Goal: Information Seeking & Learning: Learn about a topic

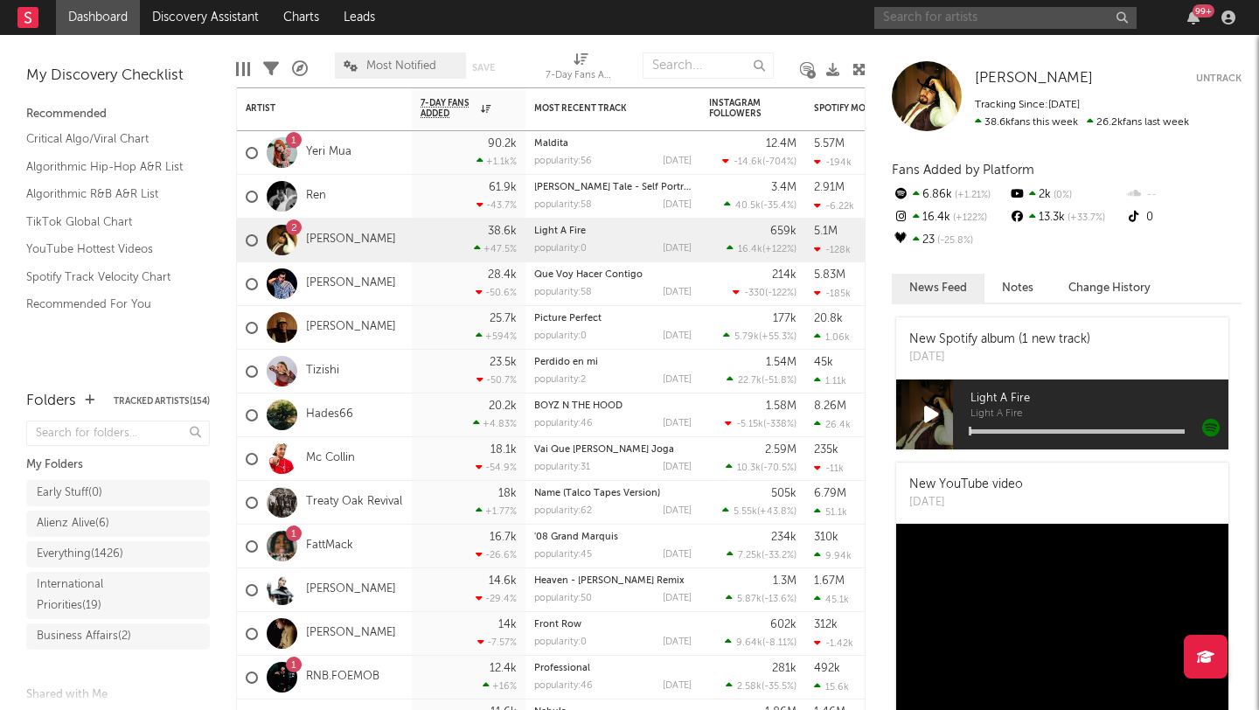
click at [964, 20] on input "text" at bounding box center [1005, 18] width 262 height 22
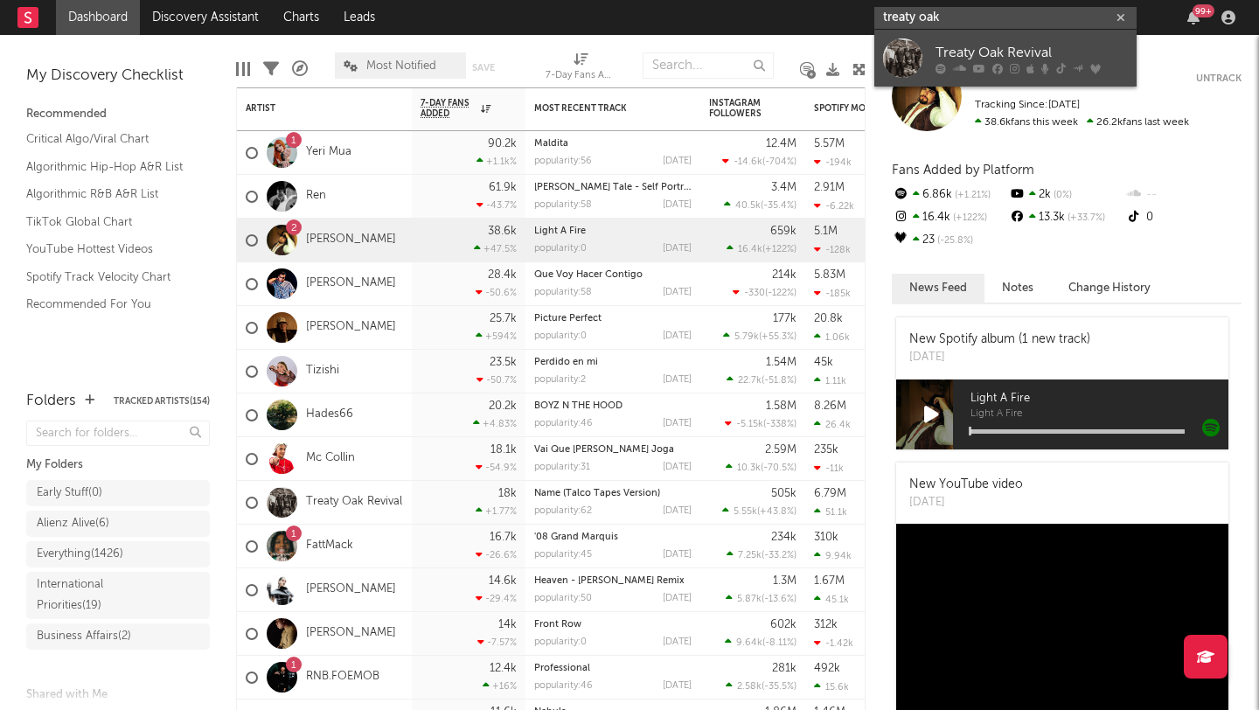
type input "treaty oak"
click at [982, 49] on div "Treaty Oak Revival" at bounding box center [1031, 52] width 192 height 21
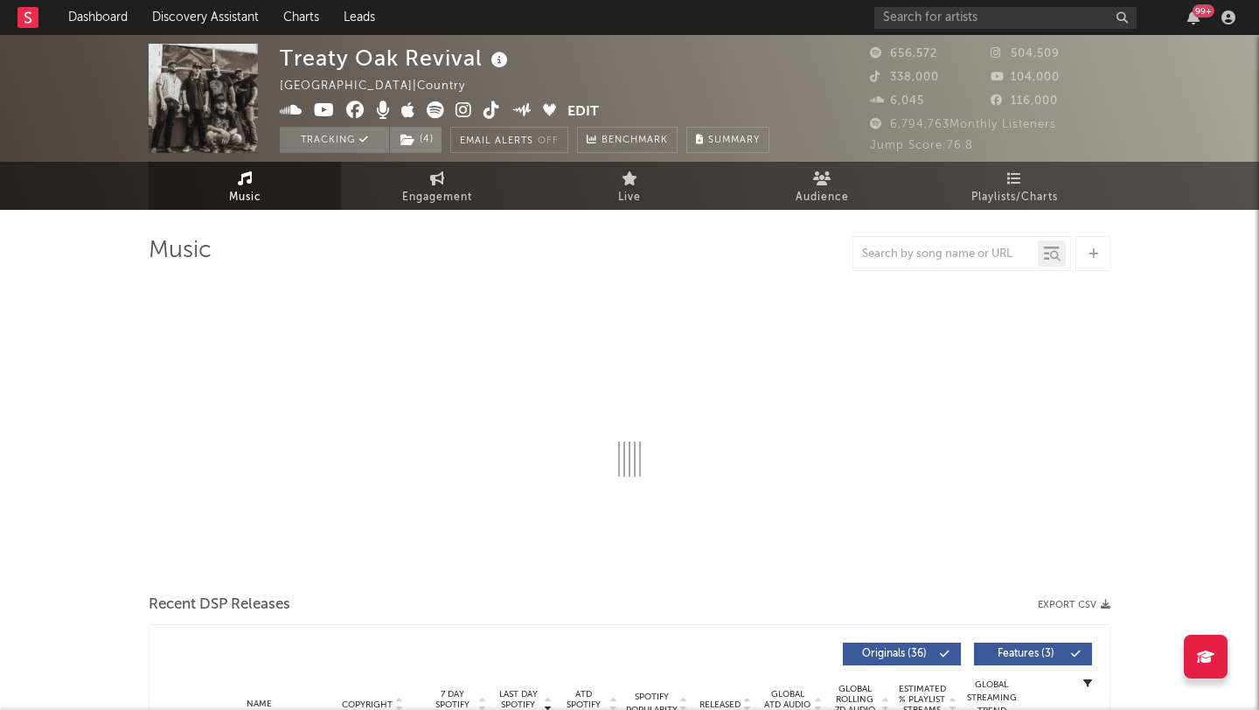
select select "6m"
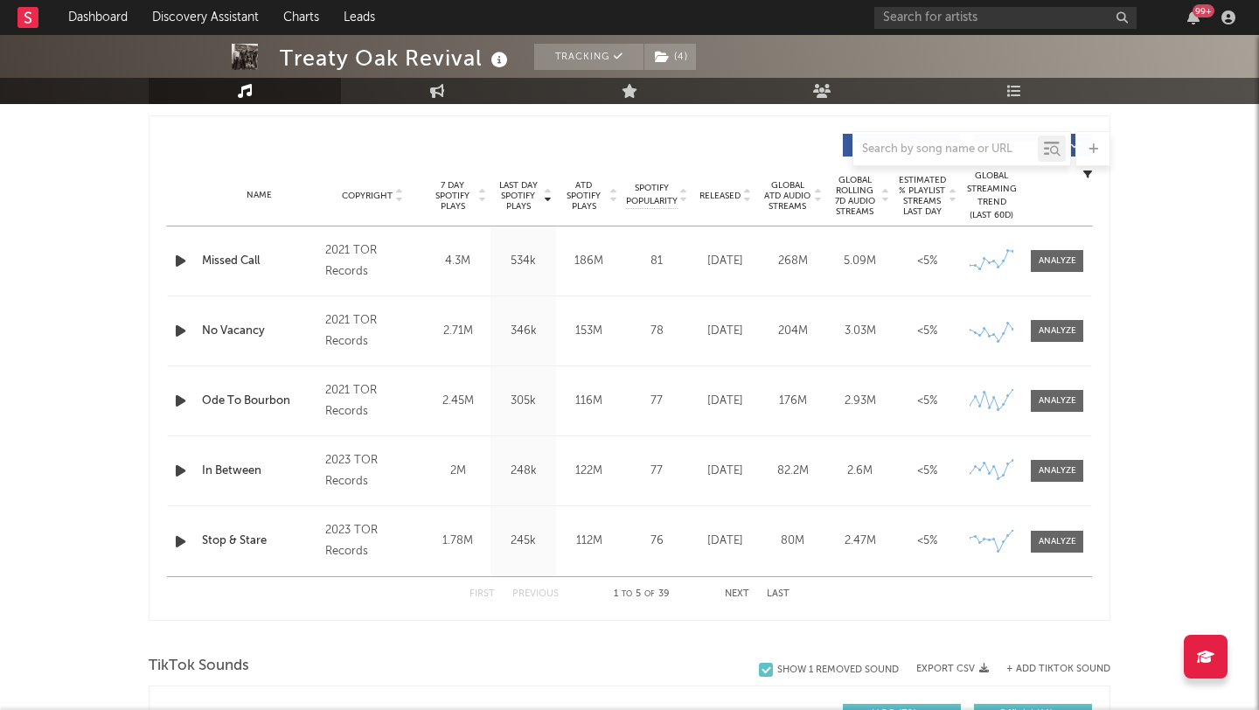
scroll to position [661, 0]
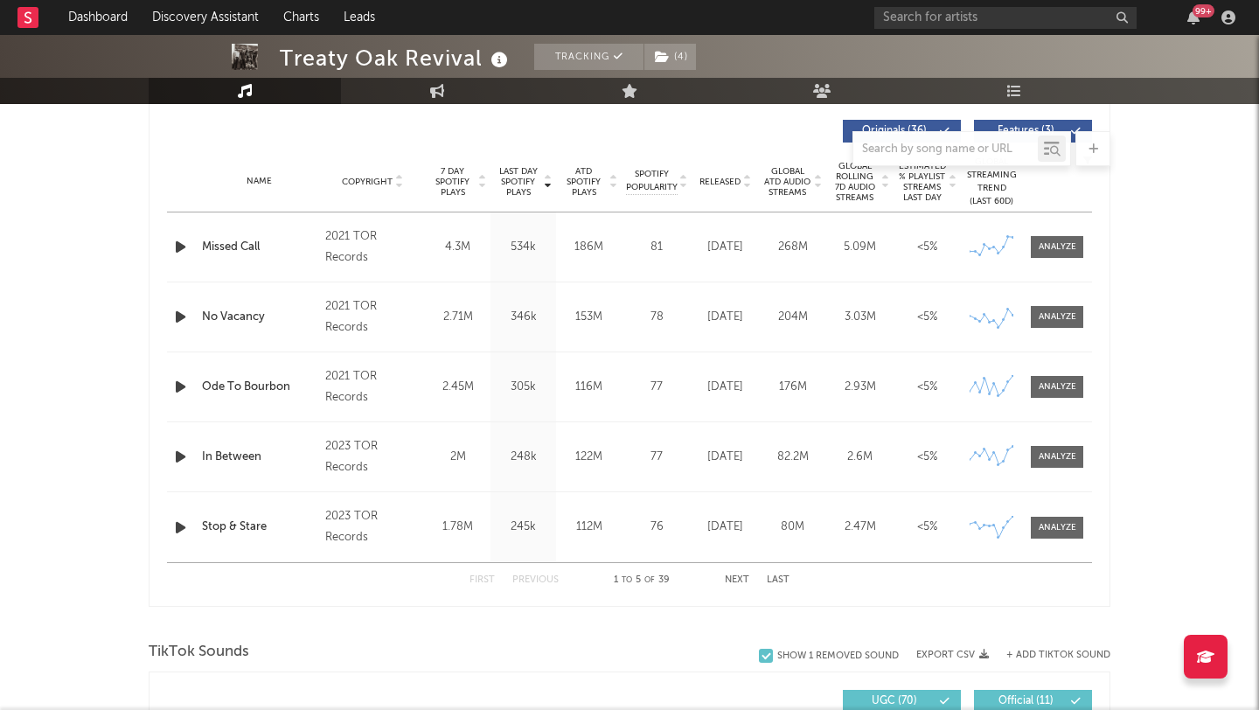
click at [740, 573] on div "First Previous 1 to 5 of 39 Next Last" at bounding box center [629, 580] width 320 height 34
click at [740, 579] on button "Next" at bounding box center [737, 580] width 24 height 10
click at [1041, 381] on div at bounding box center [1057, 386] width 38 height 13
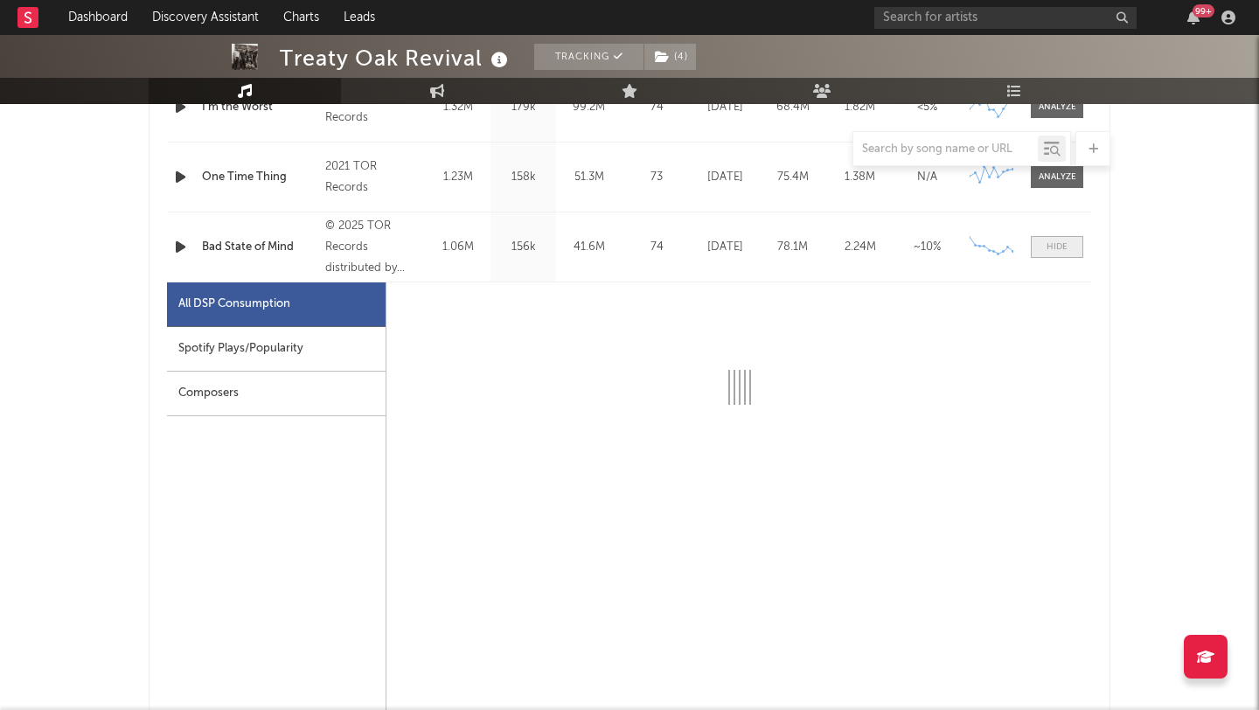
scroll to position [836, 0]
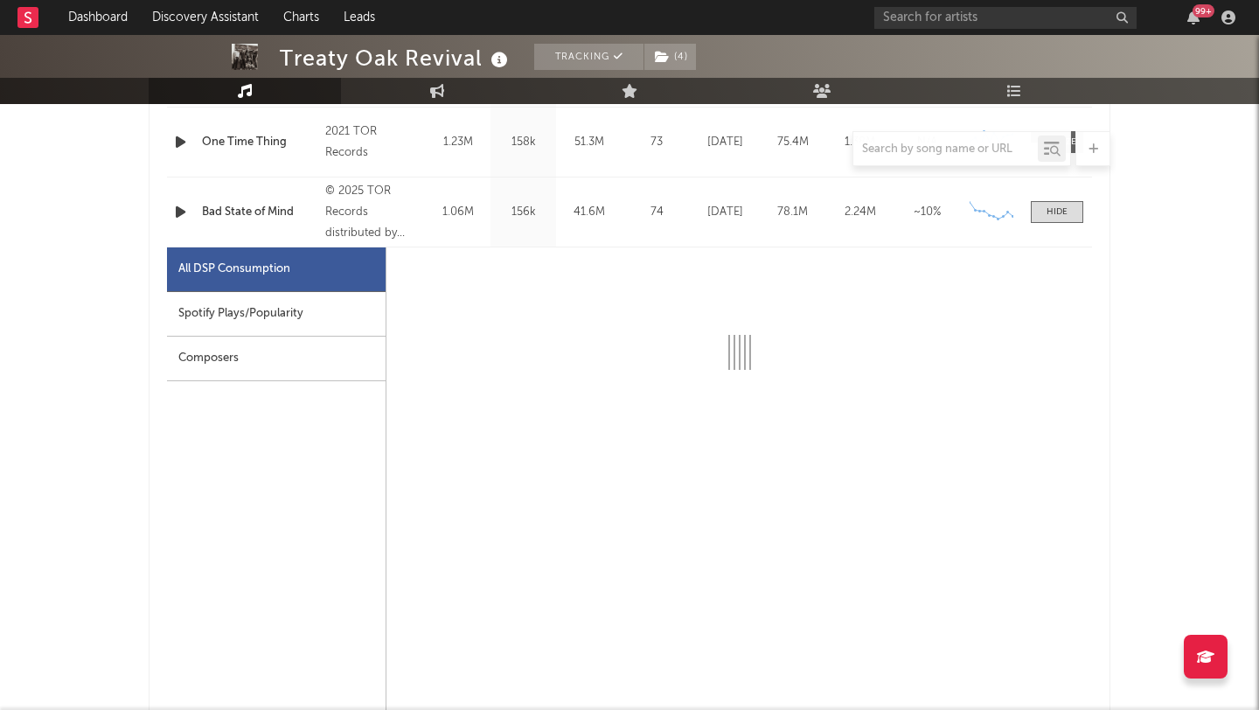
select select "6m"
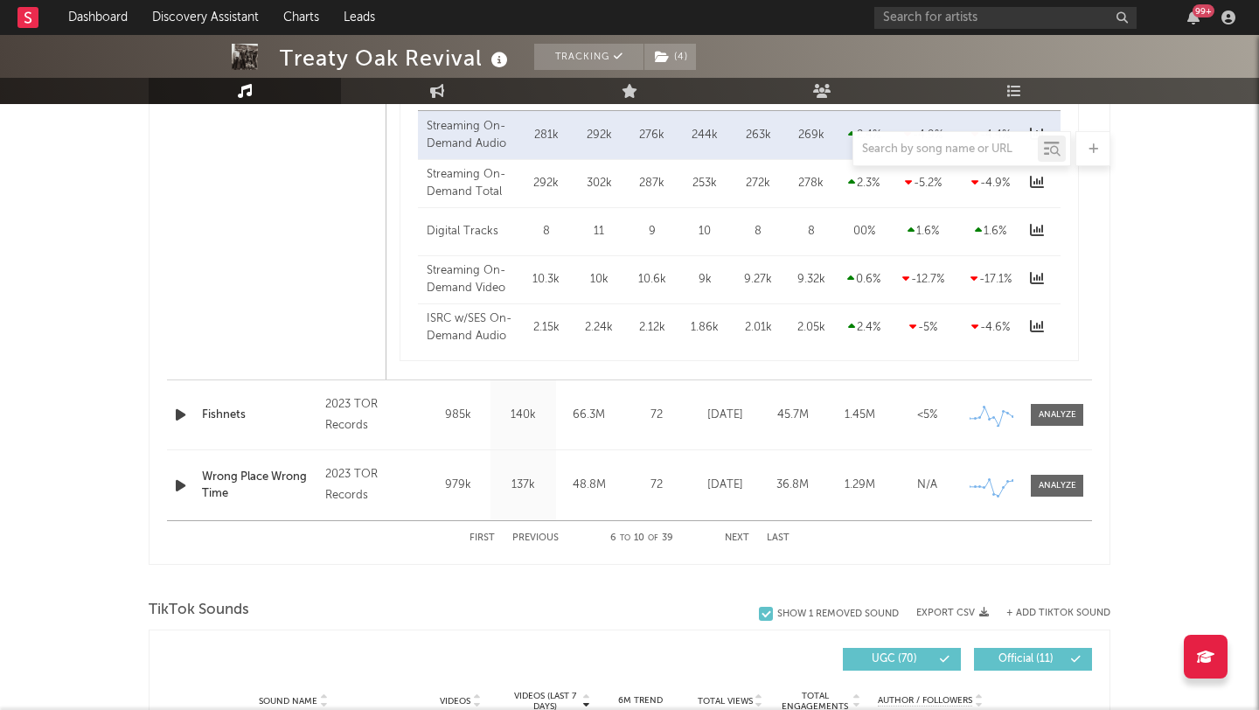
scroll to position [1551, 0]
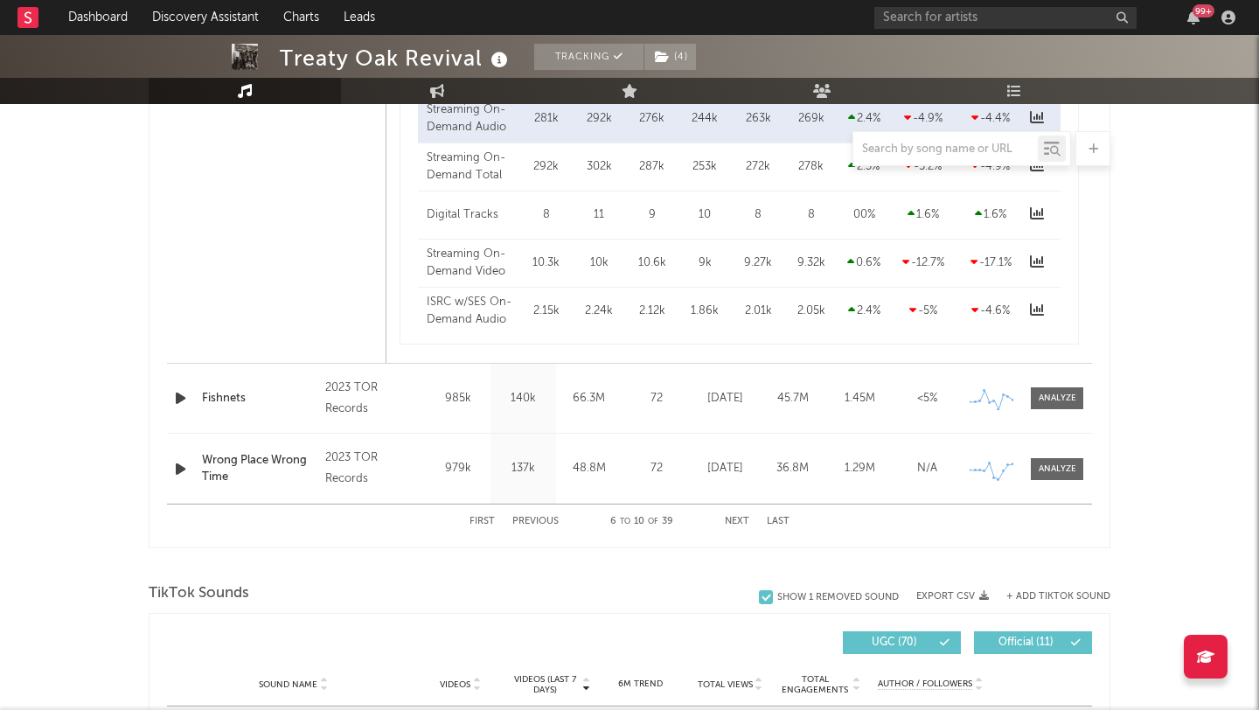
click at [747, 524] on button "Next" at bounding box center [737, 522] width 24 height 10
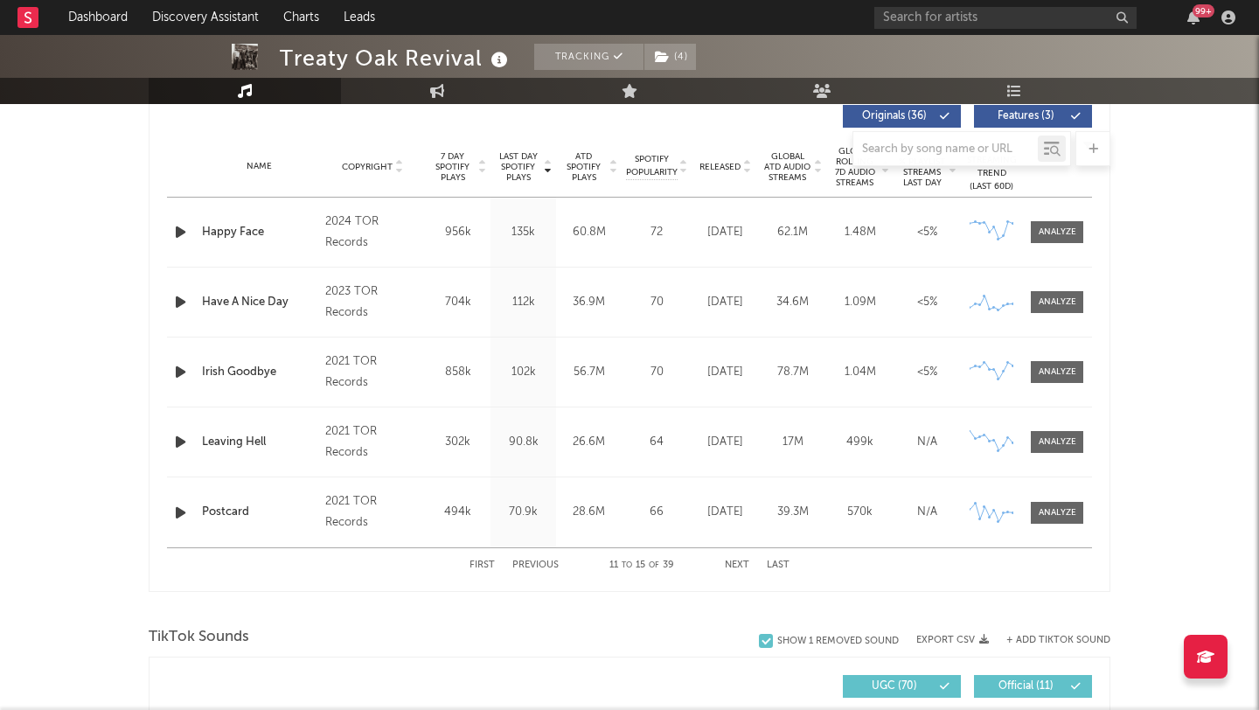
scroll to position [668, 0]
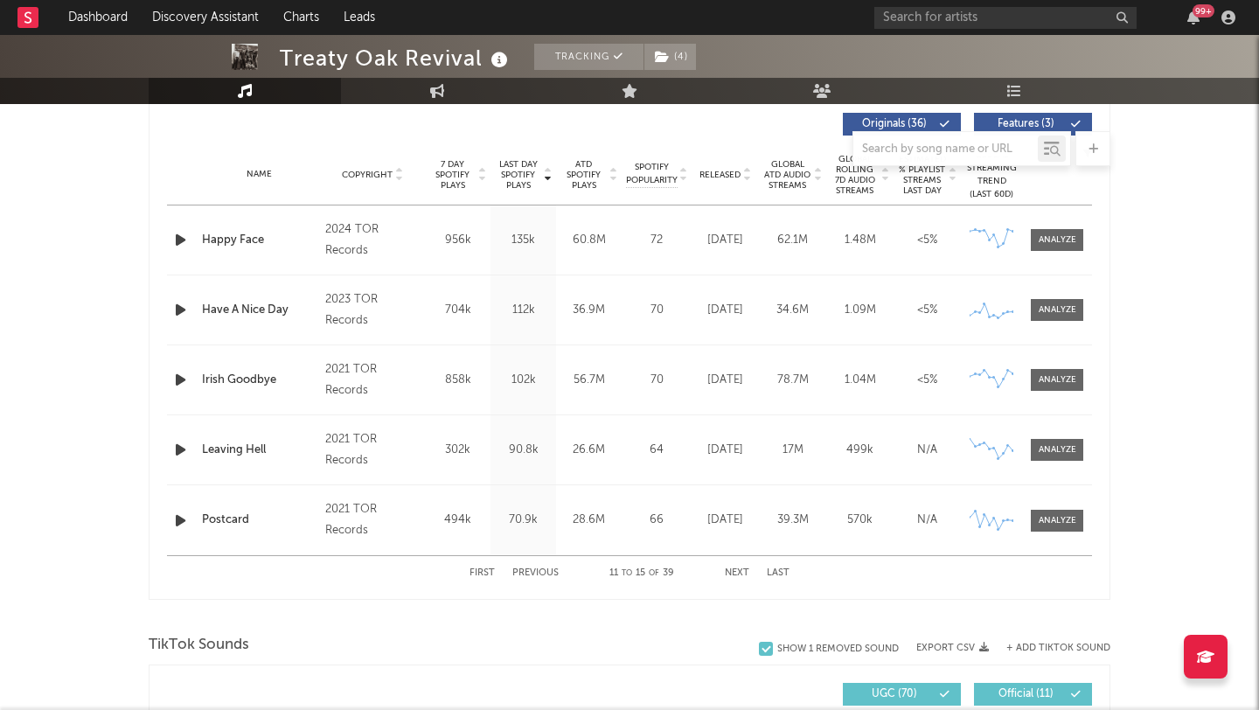
click at [743, 573] on button "Next" at bounding box center [737, 573] width 24 height 10
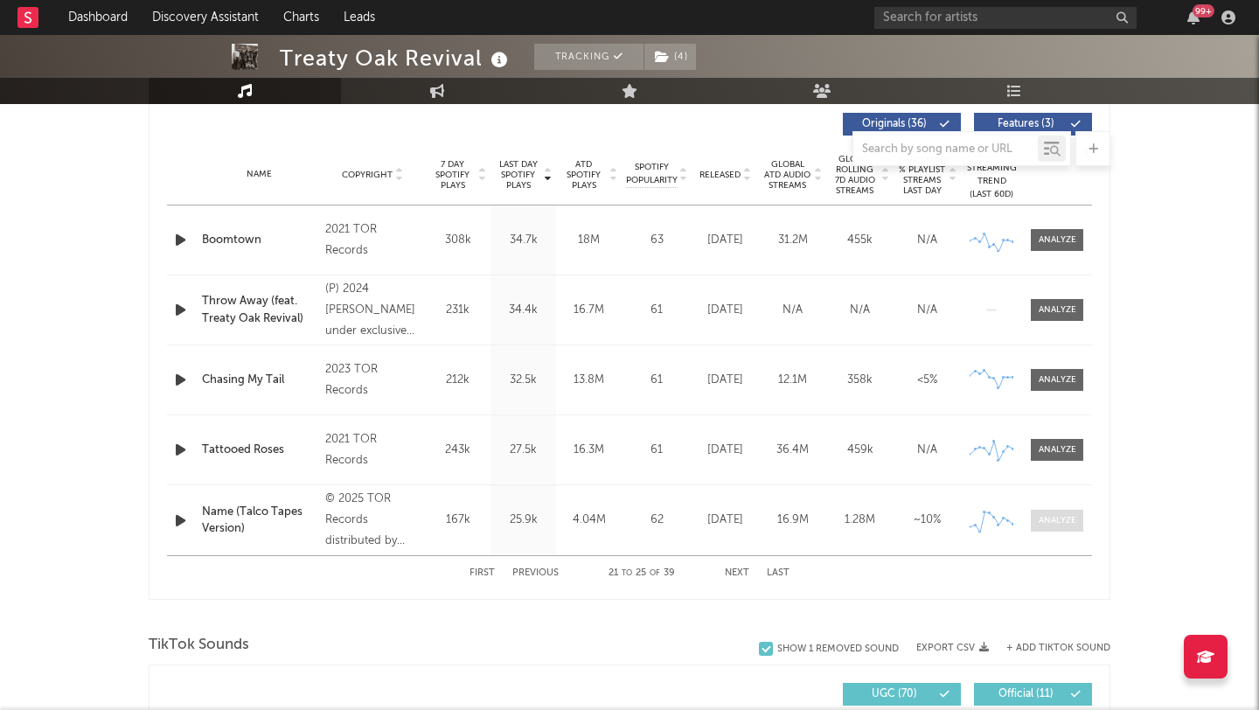
click at [1045, 524] on div at bounding box center [1057, 520] width 38 height 13
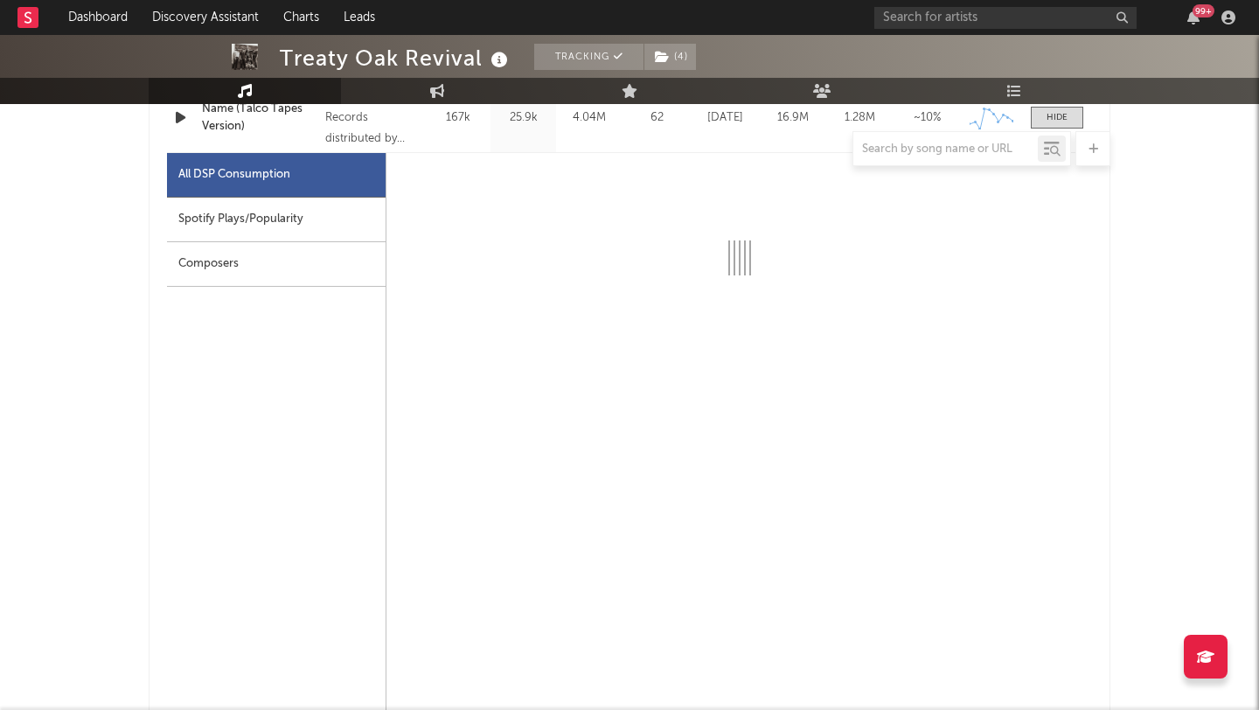
select select "1w"
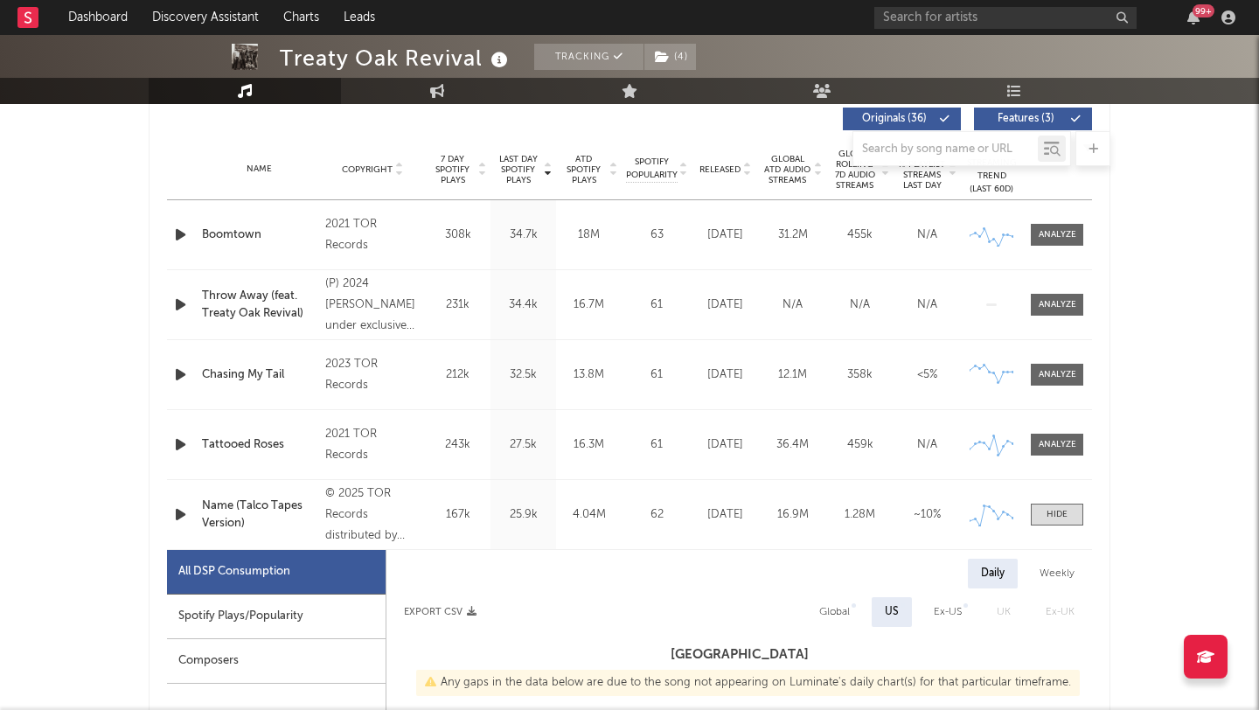
scroll to position [605, 0]
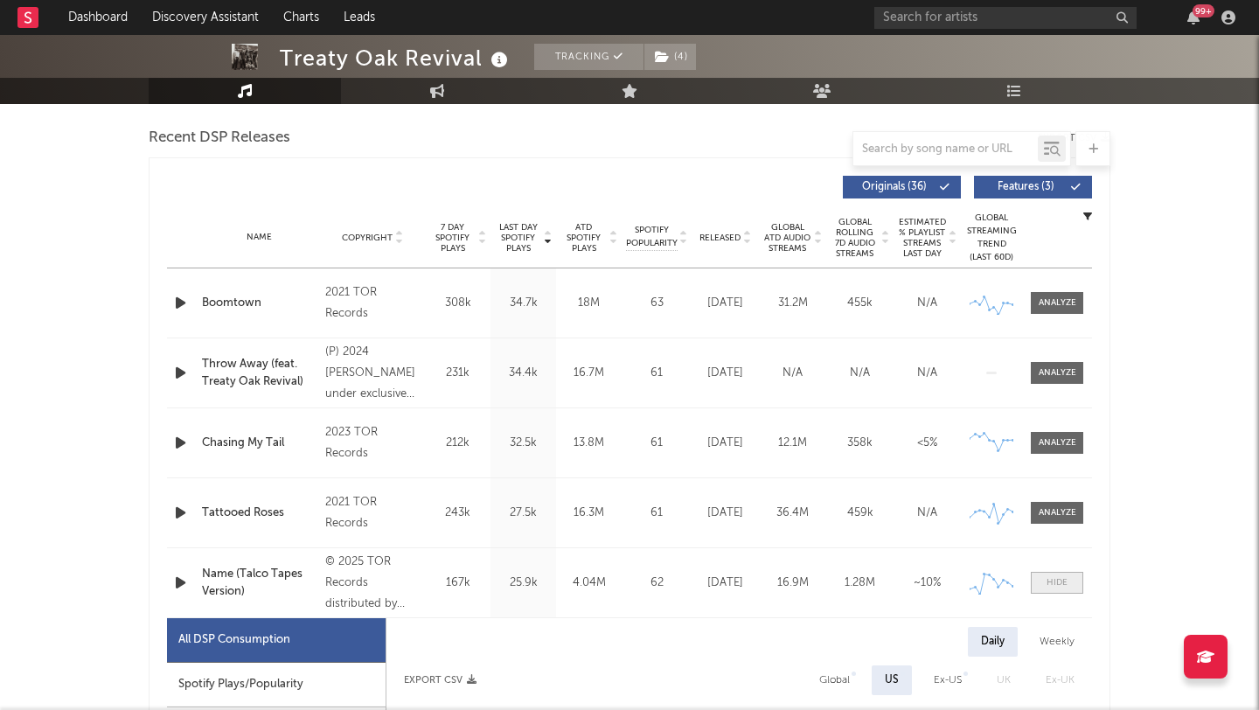
click at [1080, 583] on span at bounding box center [1057, 583] width 52 height 22
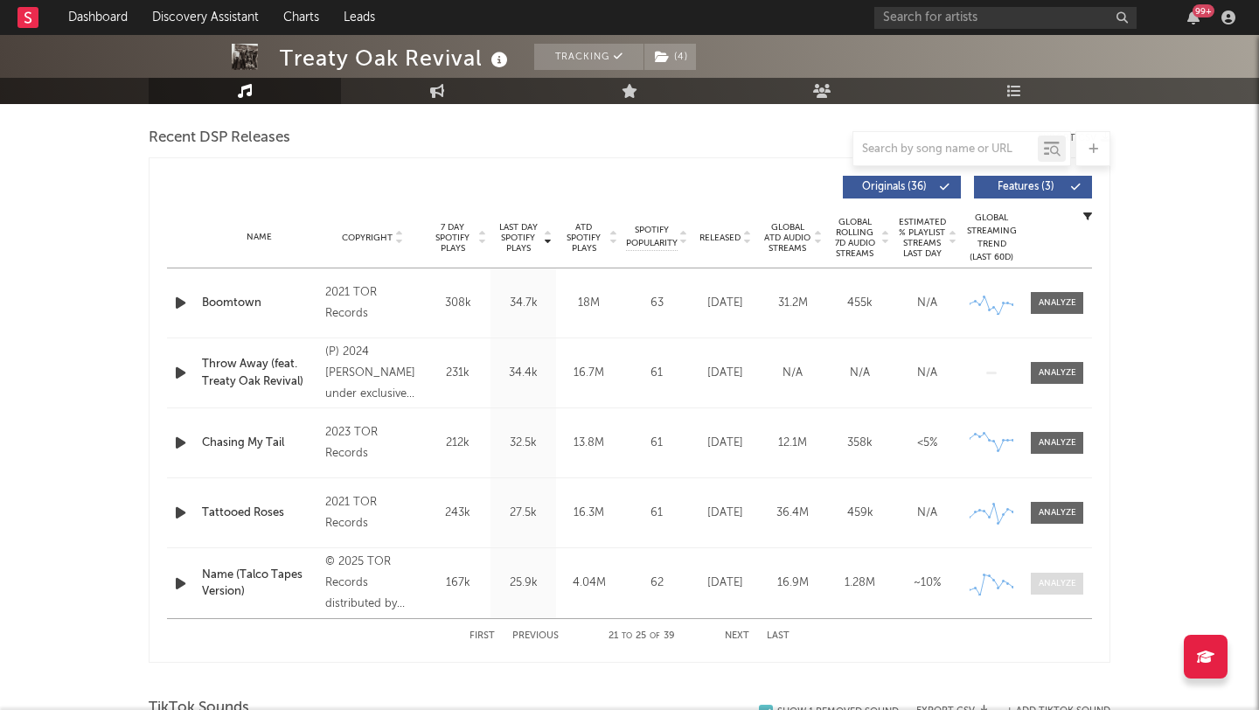
scroll to position [623, 0]
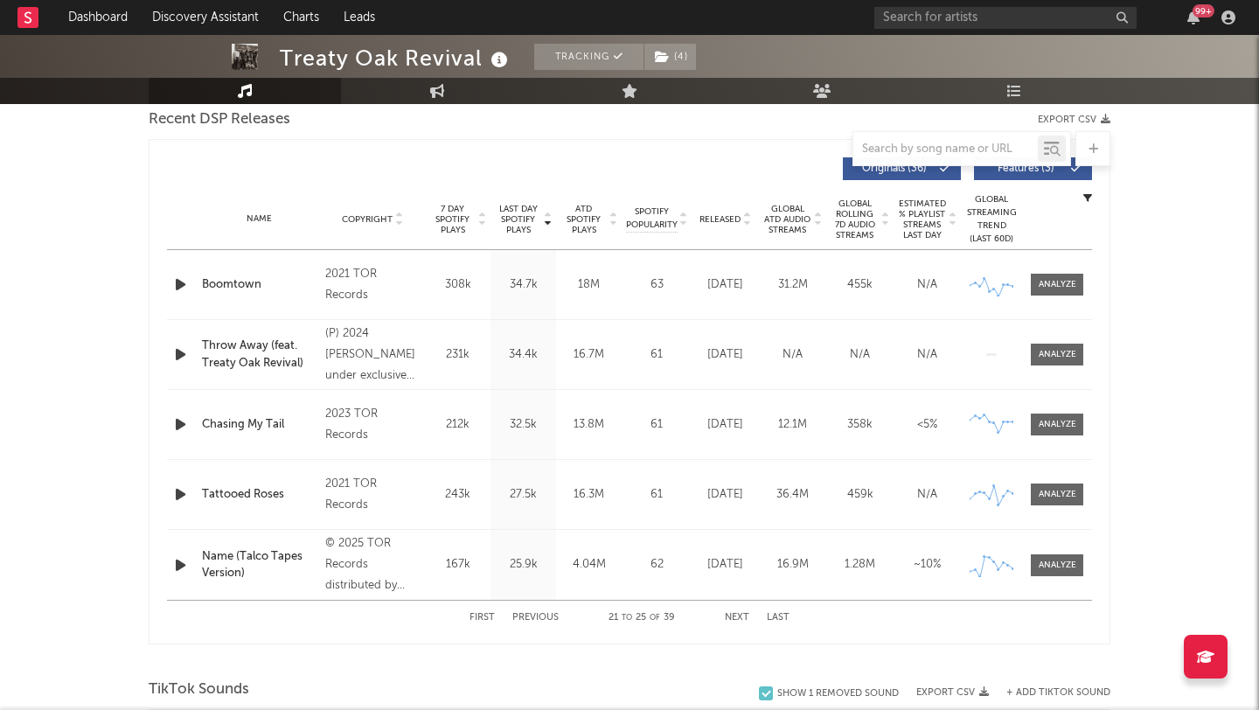
click at [514, 614] on button "Previous" at bounding box center [535, 618] width 46 height 10
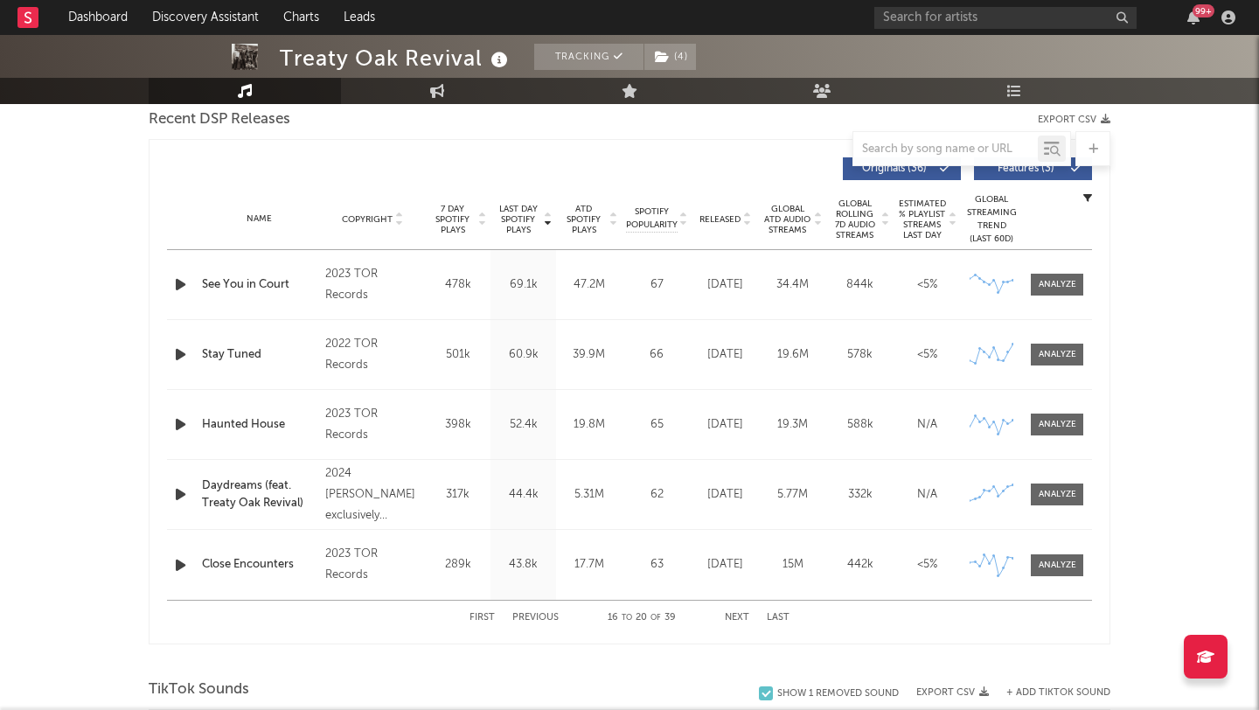
click at [733, 616] on button "Next" at bounding box center [737, 618] width 24 height 10
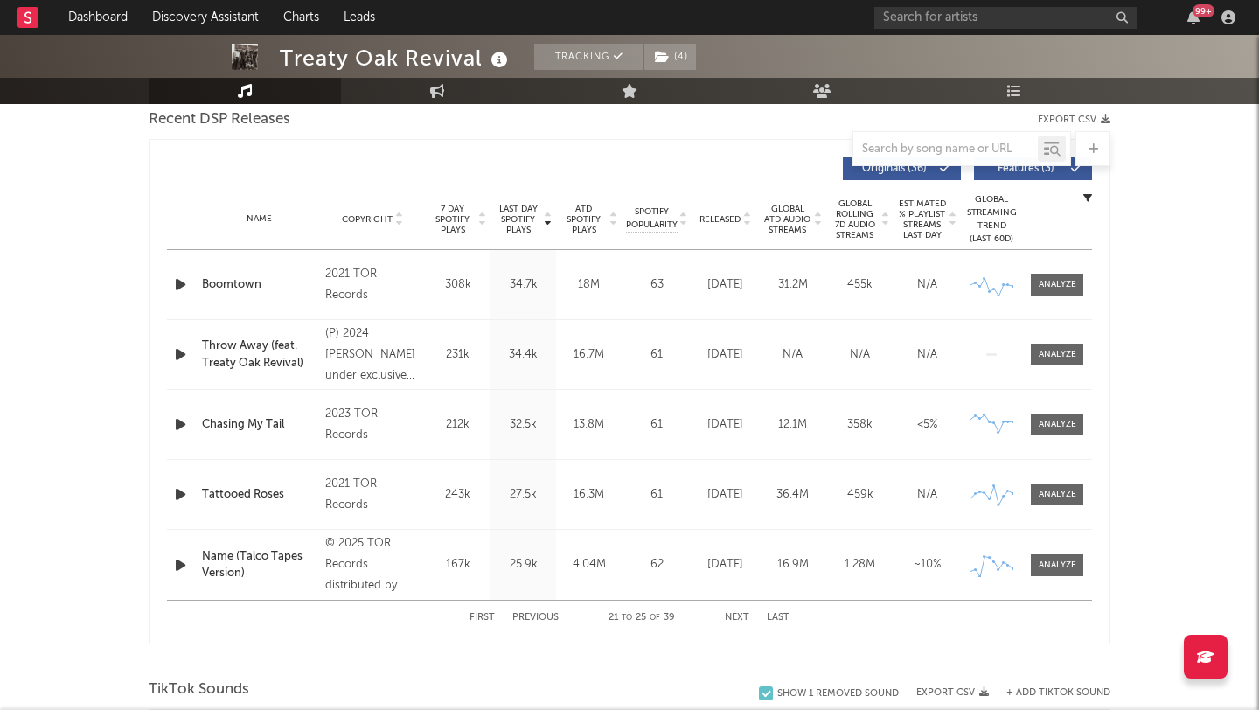
click at [540, 614] on button "Previous" at bounding box center [535, 618] width 46 height 10
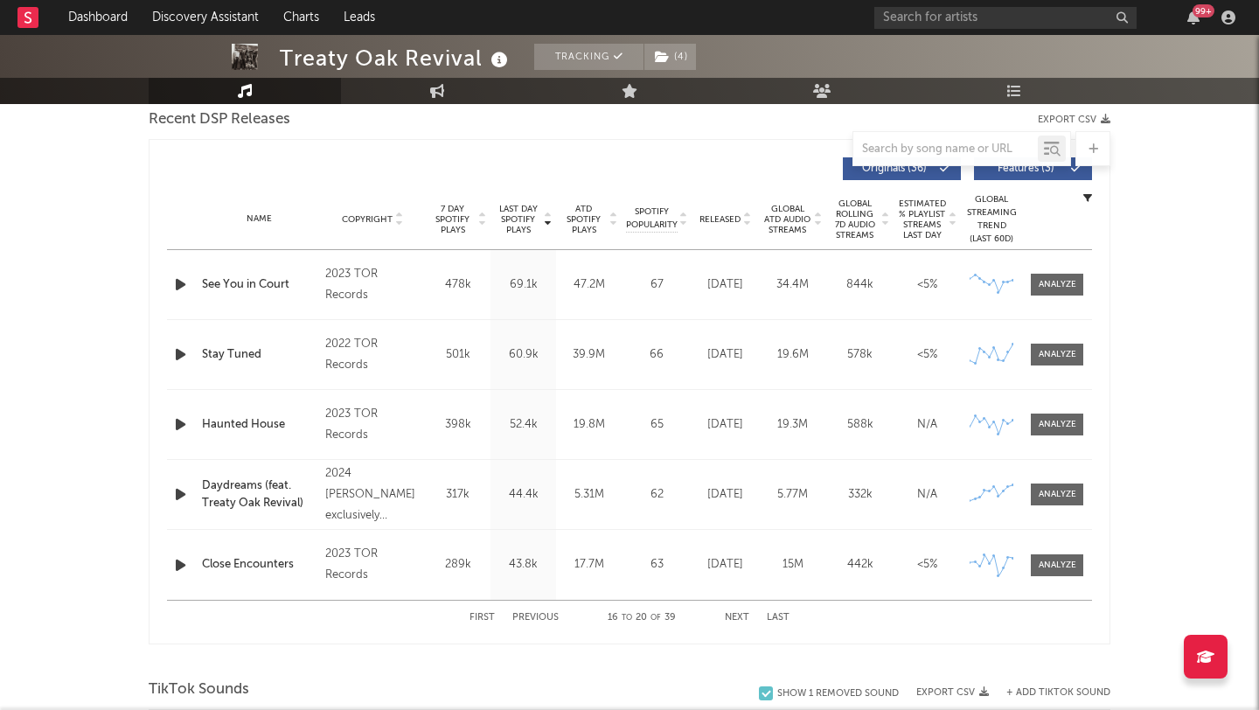
click at [520, 615] on button "Previous" at bounding box center [535, 618] width 46 height 10
click at [539, 615] on button "Previous" at bounding box center [535, 618] width 46 height 10
select select "6m"
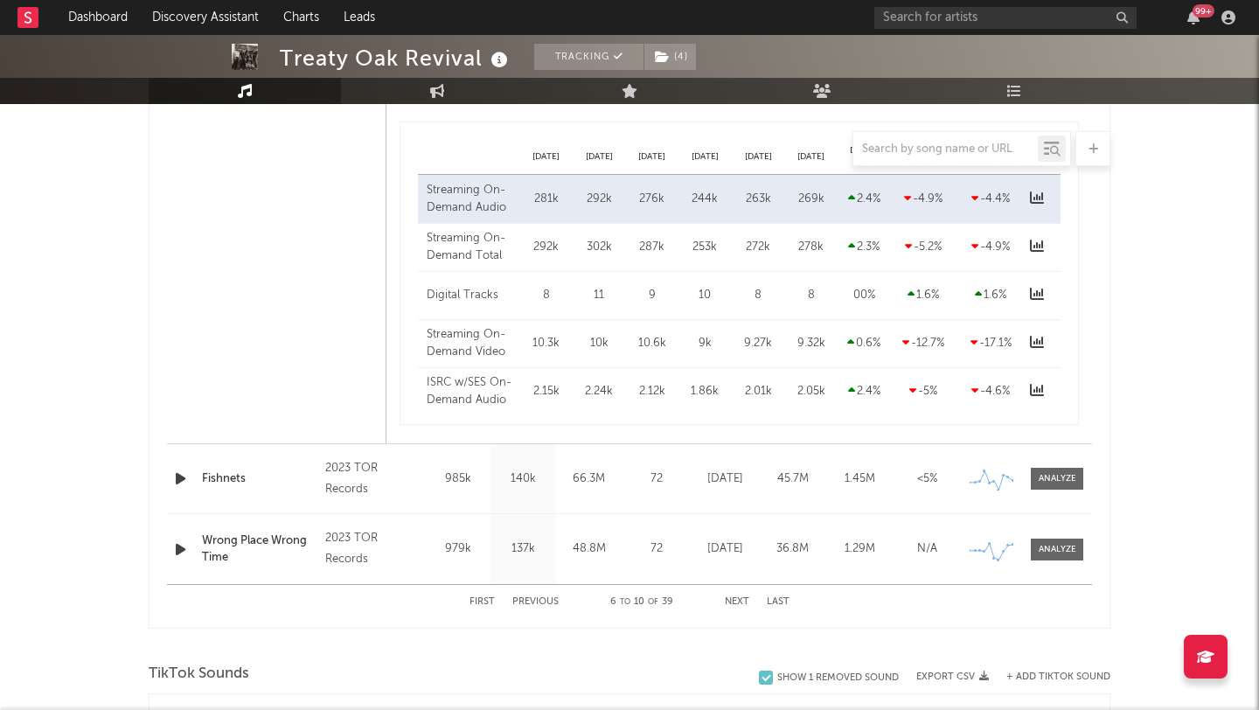
scroll to position [1477, 0]
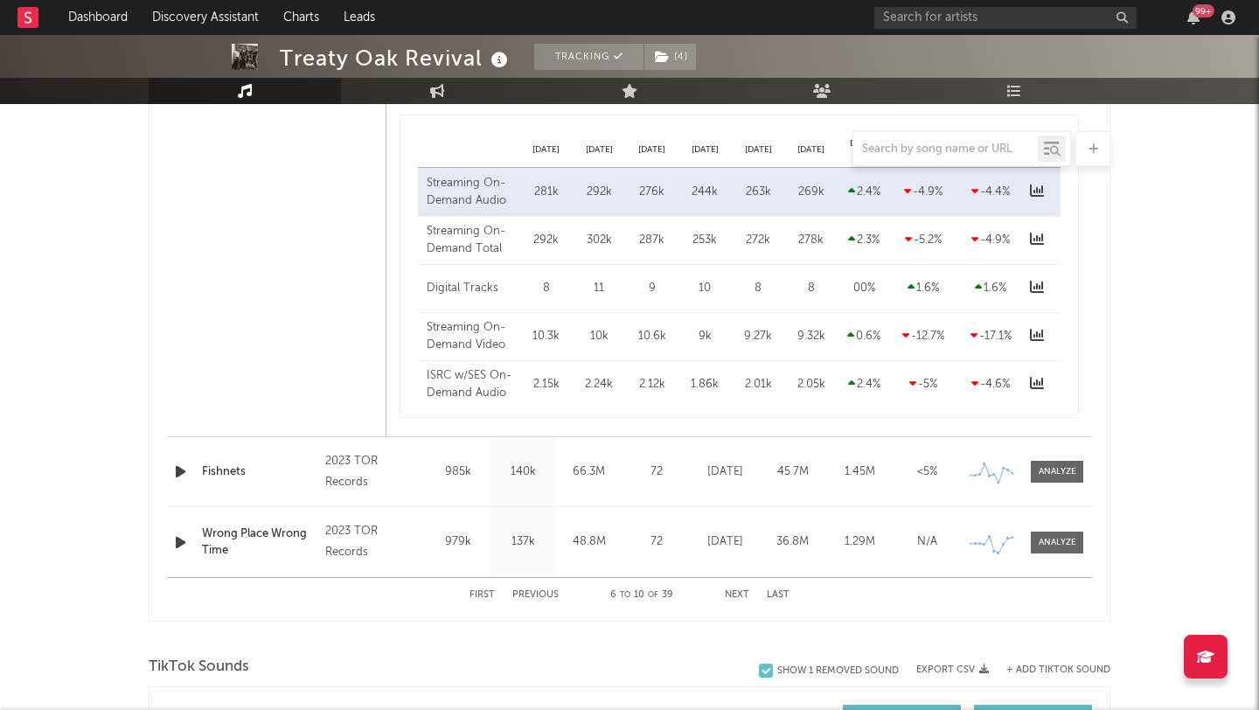
click at [730, 590] on button "Next" at bounding box center [737, 595] width 24 height 10
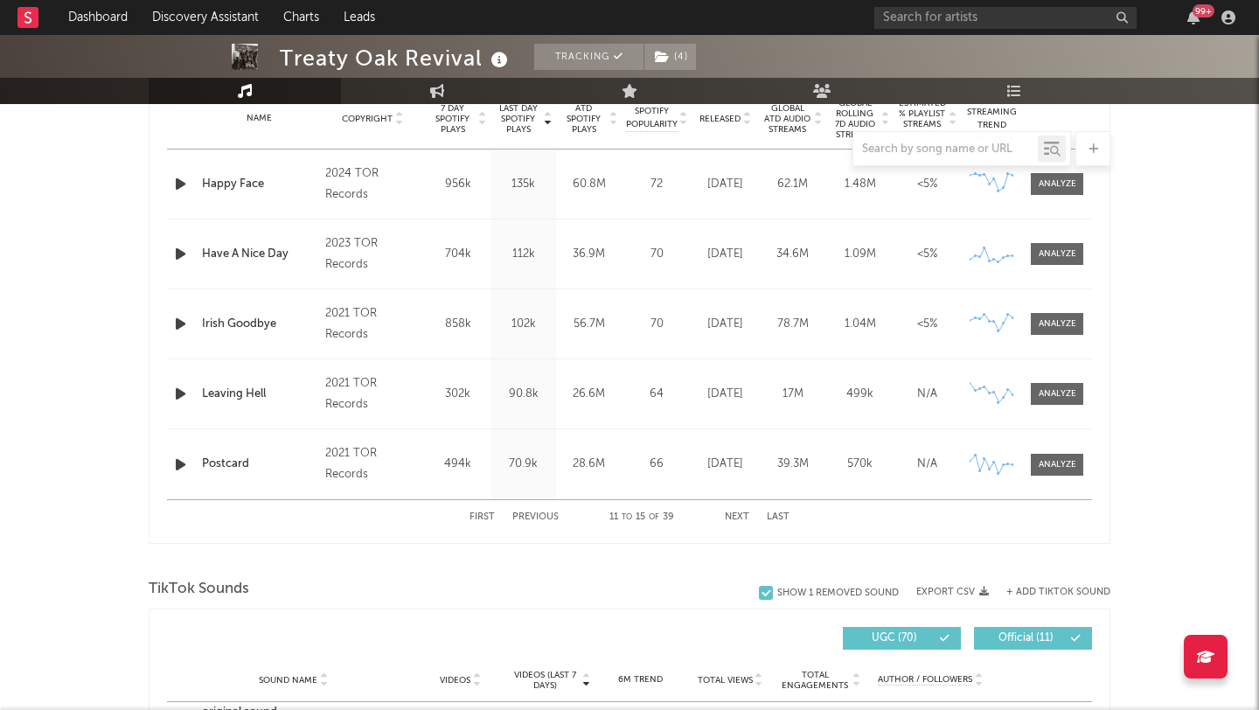
scroll to position [711, 0]
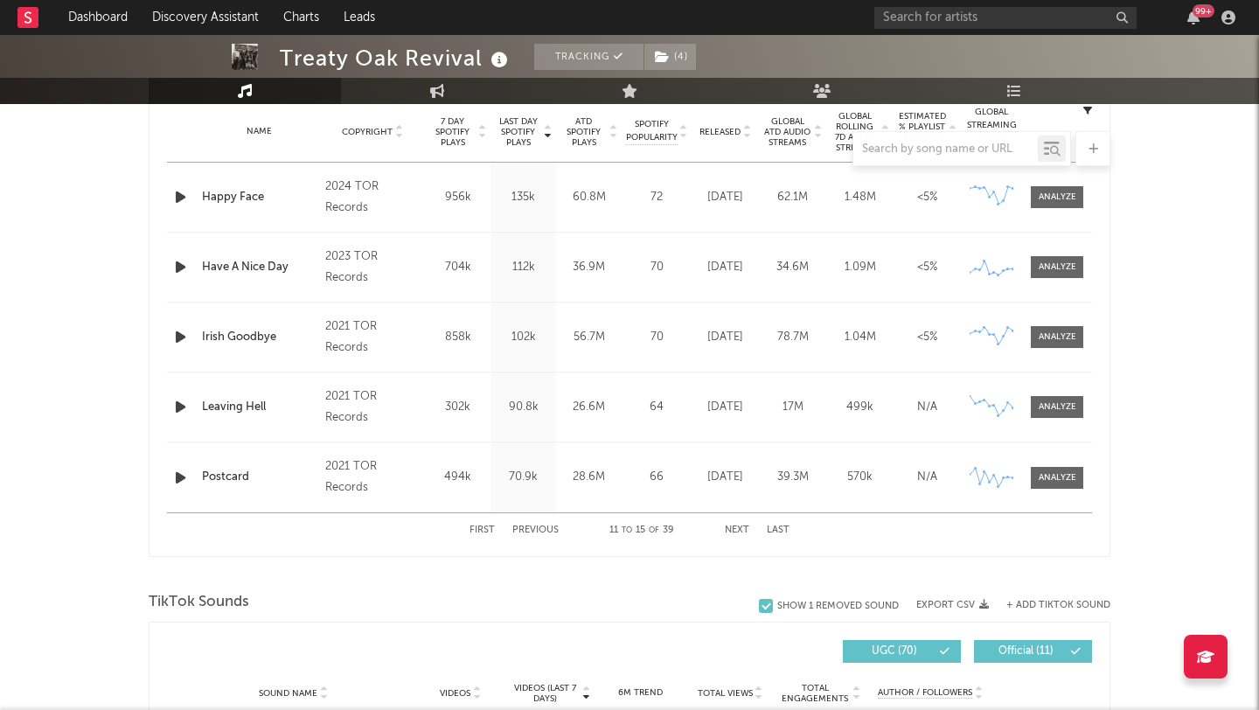
click at [730, 527] on button "Next" at bounding box center [737, 530] width 24 height 10
click at [731, 522] on div "First Previous 16 to 20 of 39 Next Last" at bounding box center [629, 530] width 320 height 34
click at [737, 527] on button "Next" at bounding box center [737, 530] width 24 height 10
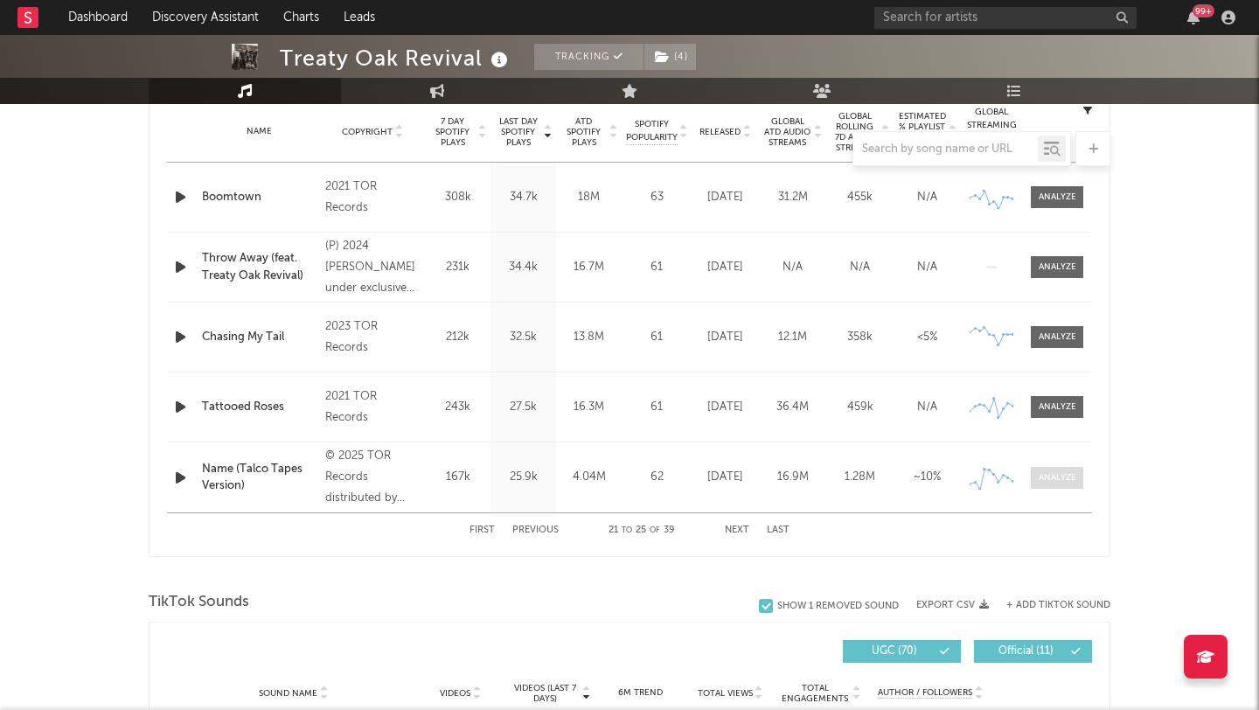
click at [1044, 477] on div at bounding box center [1057, 477] width 38 height 13
select select "1w"
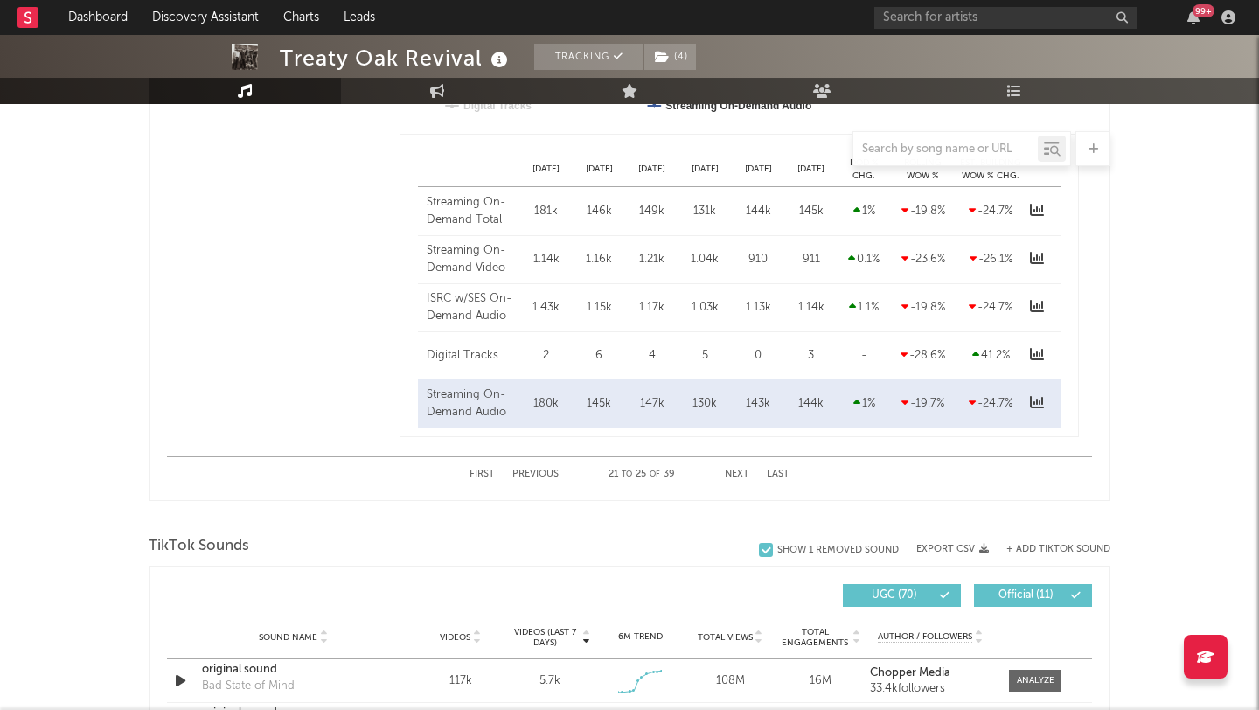
scroll to position [1610, 0]
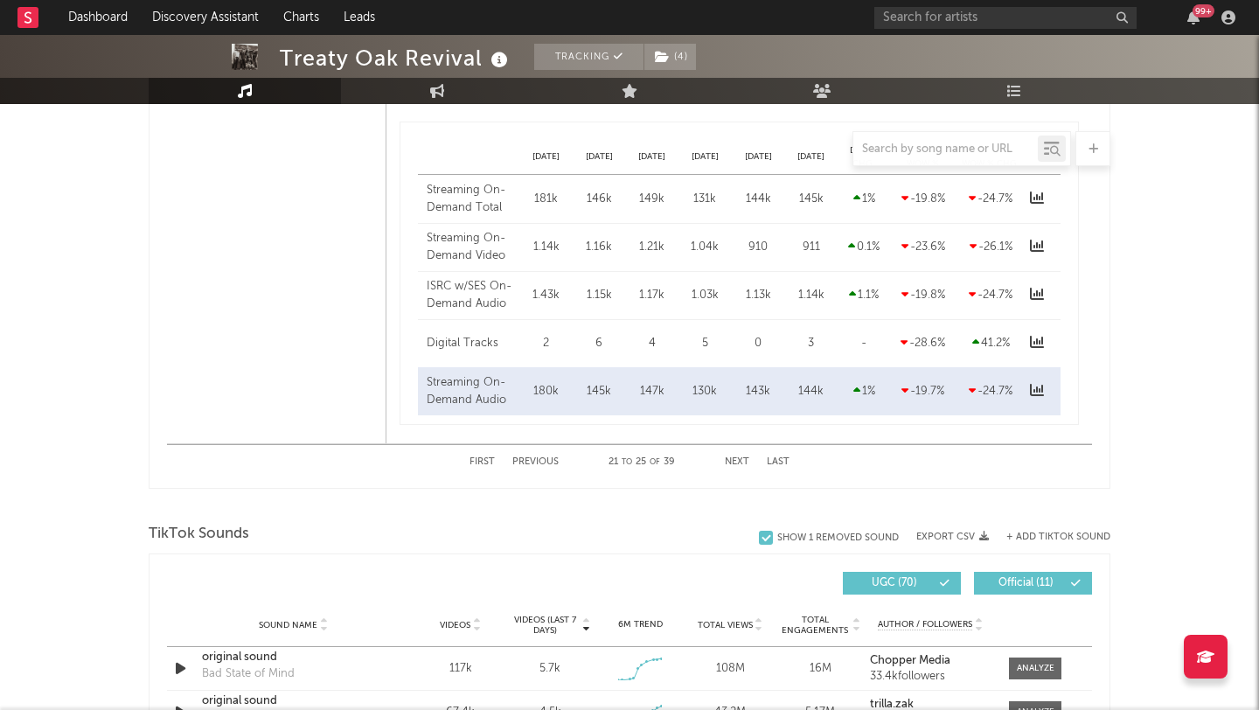
click at [733, 460] on button "Next" at bounding box center [737, 462] width 24 height 10
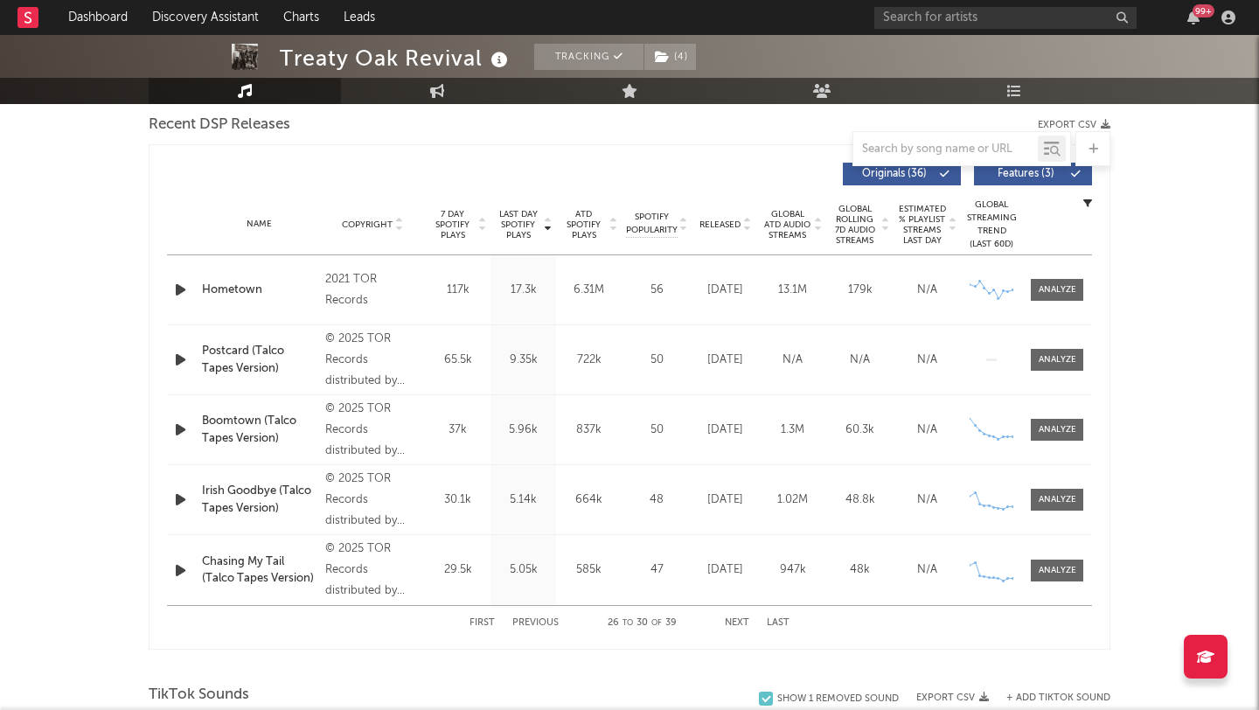
scroll to position [586, 0]
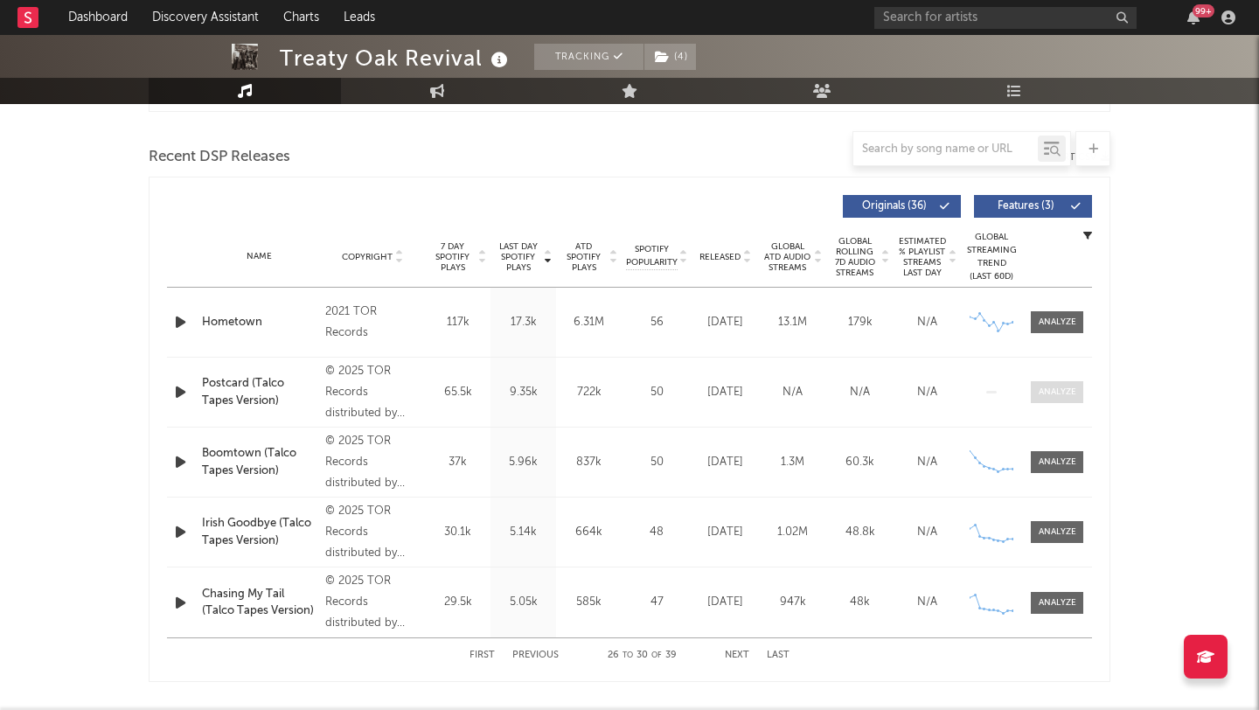
click at [1048, 394] on div at bounding box center [1057, 391] width 38 height 13
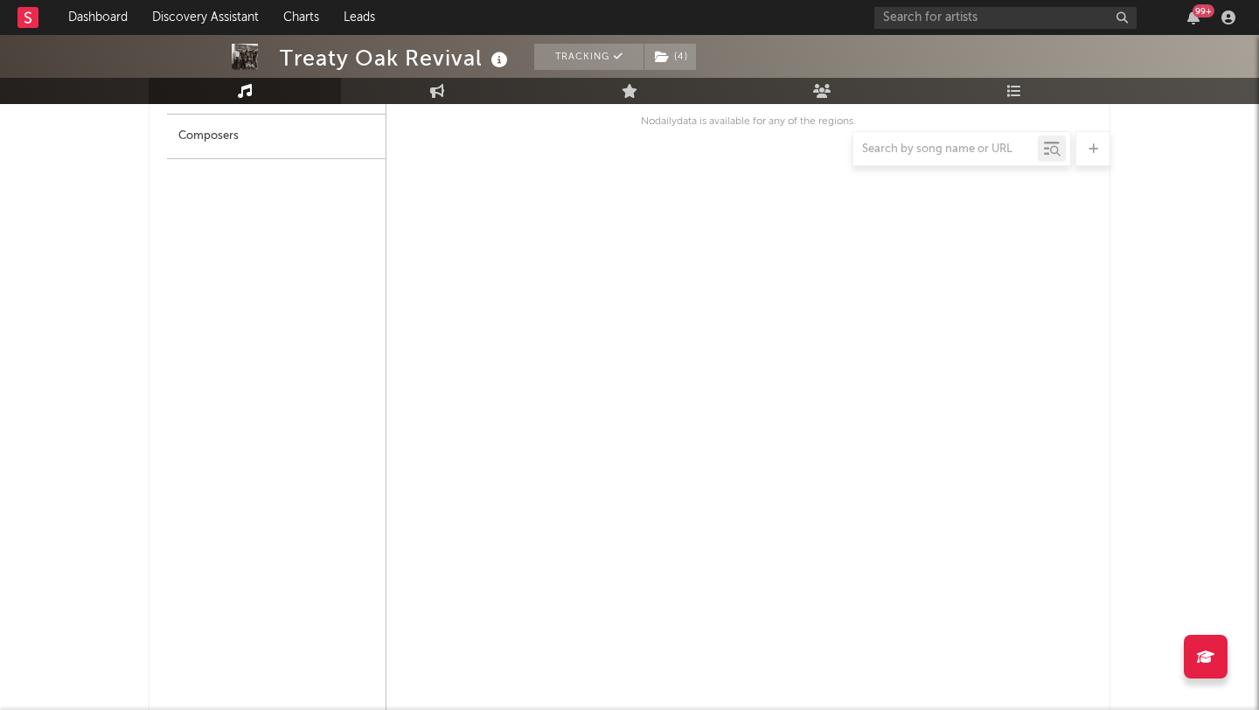
scroll to position [1314, 0]
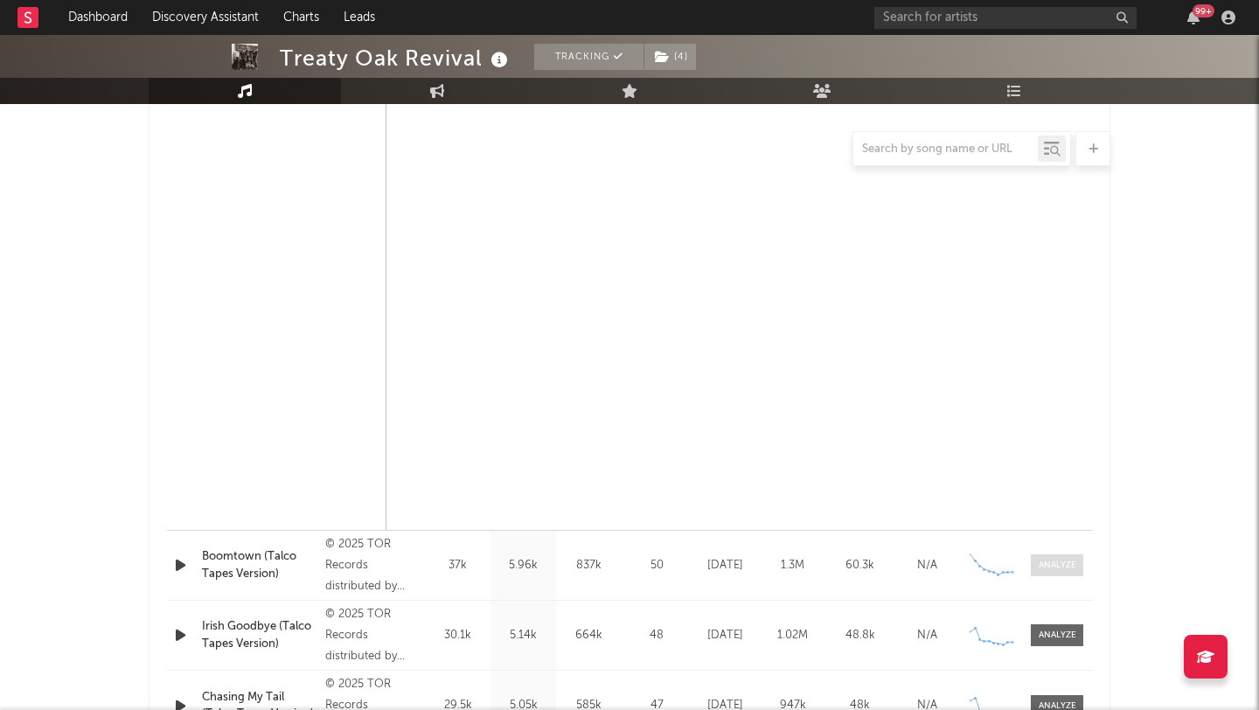
click at [1072, 565] on div at bounding box center [1057, 565] width 38 height 13
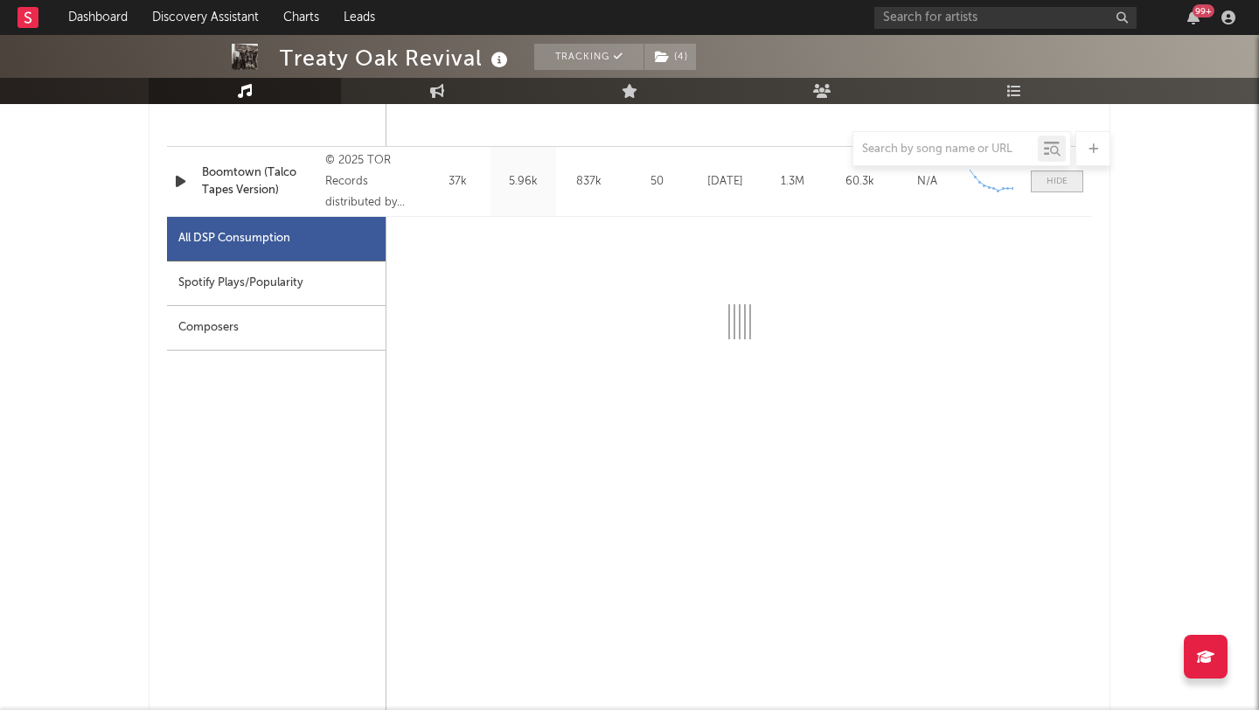
scroll to position [1784, 0]
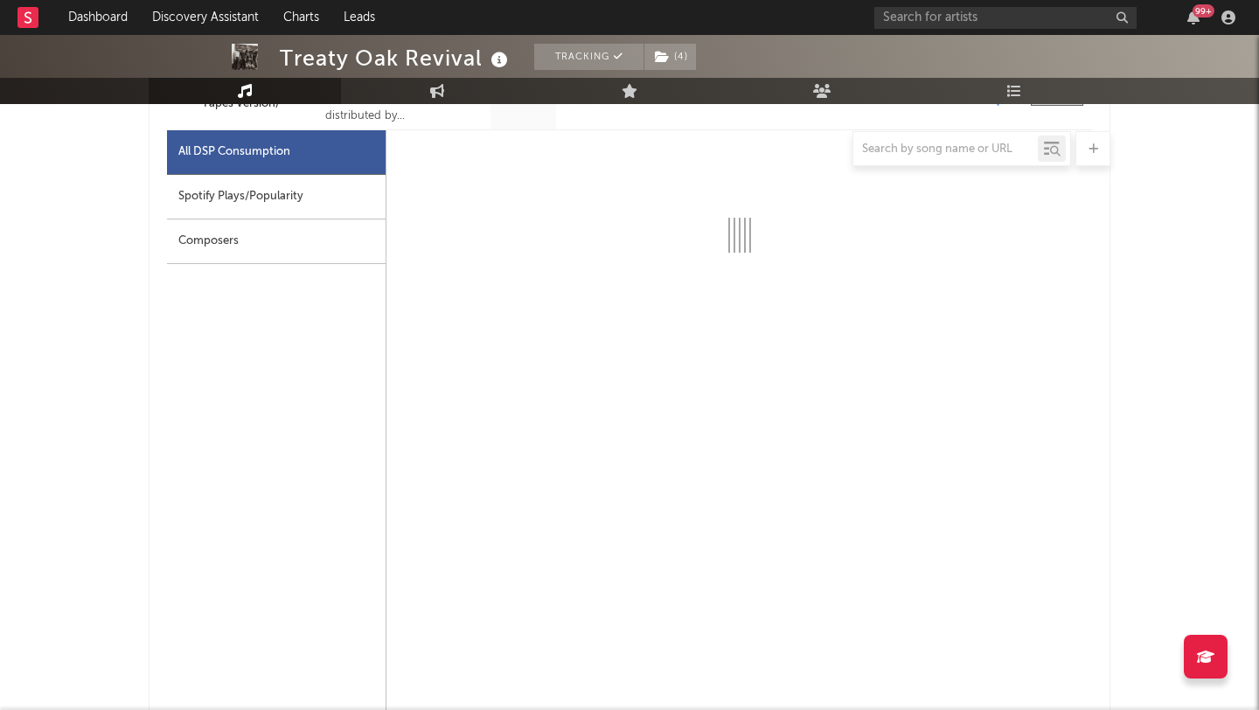
select select "1w"
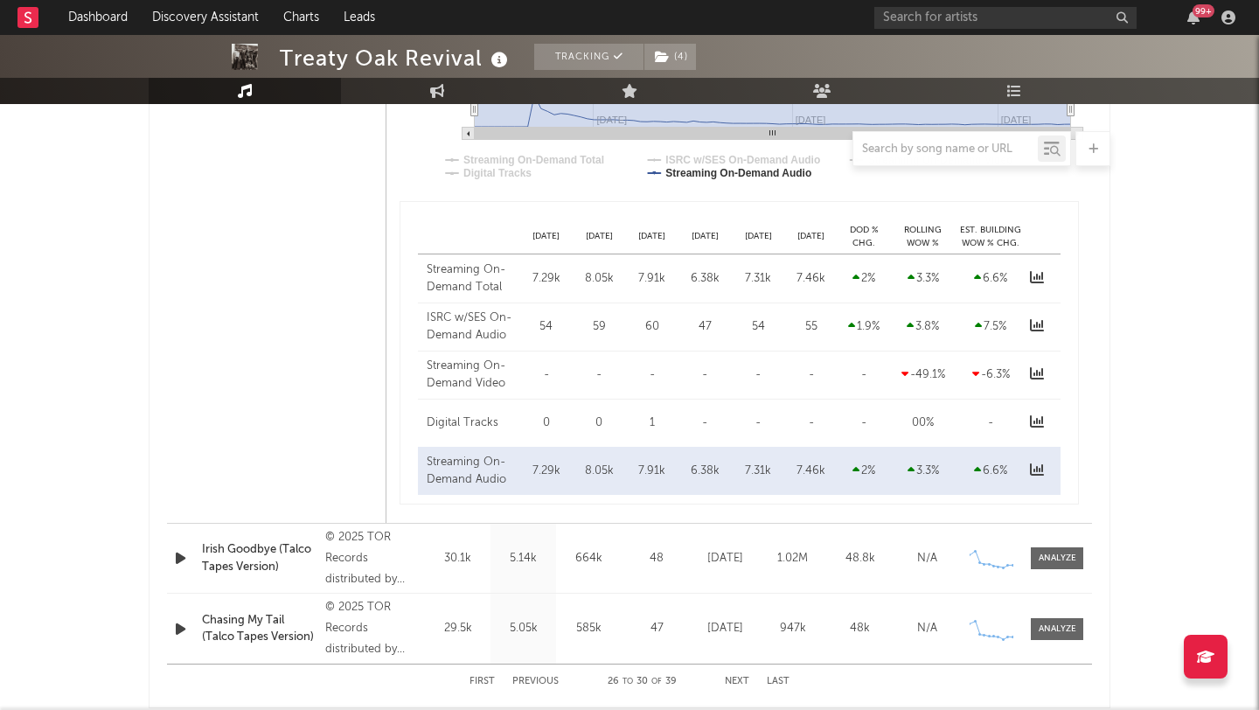
scroll to position [2270, 0]
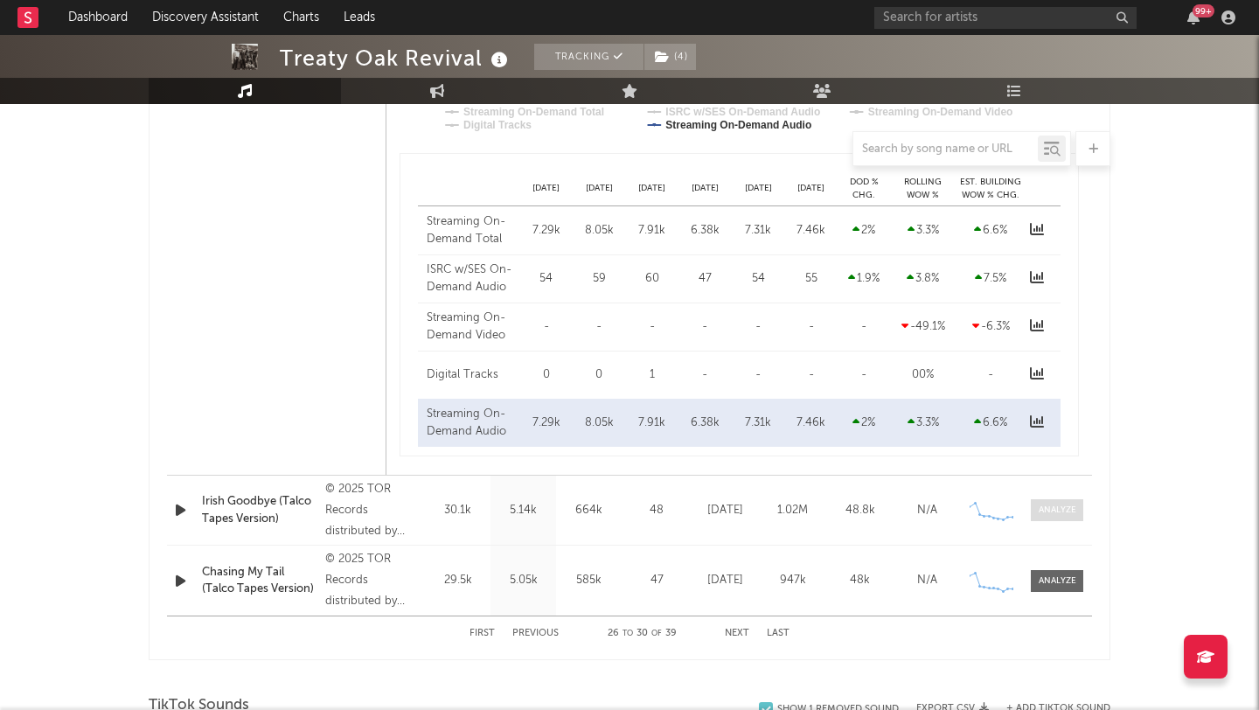
click at [1075, 508] on span at bounding box center [1057, 510] width 52 height 22
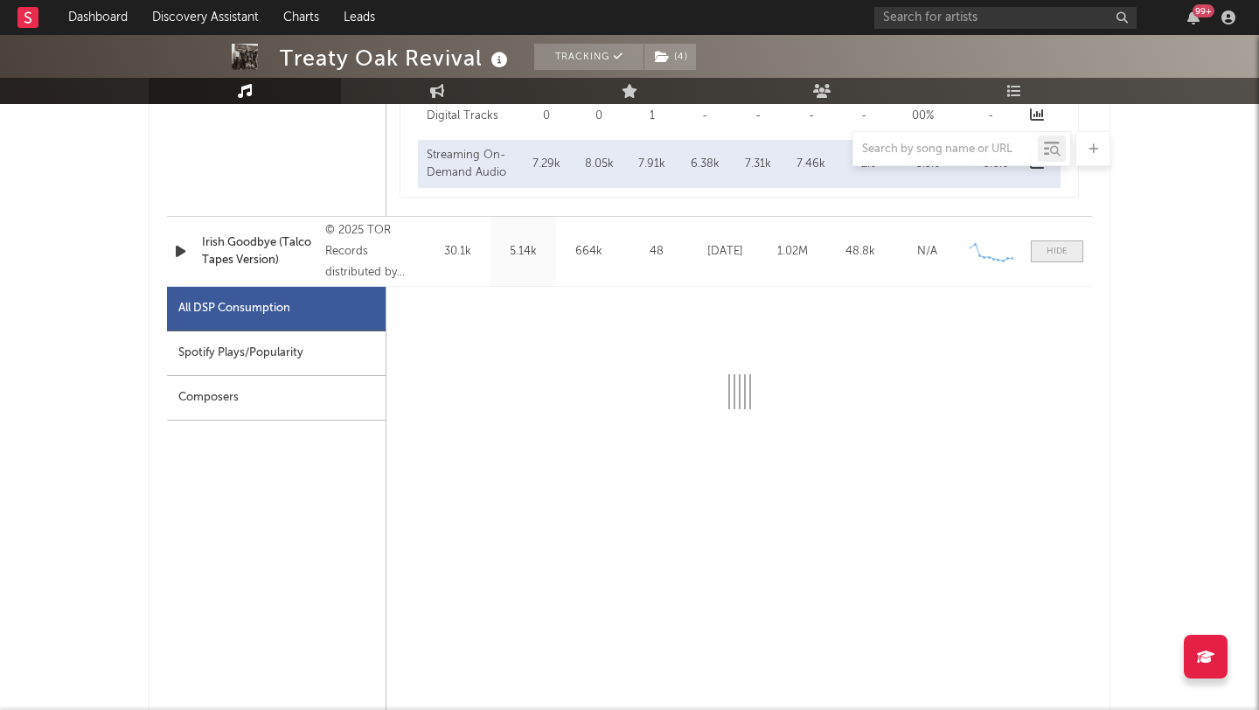
select select "1w"
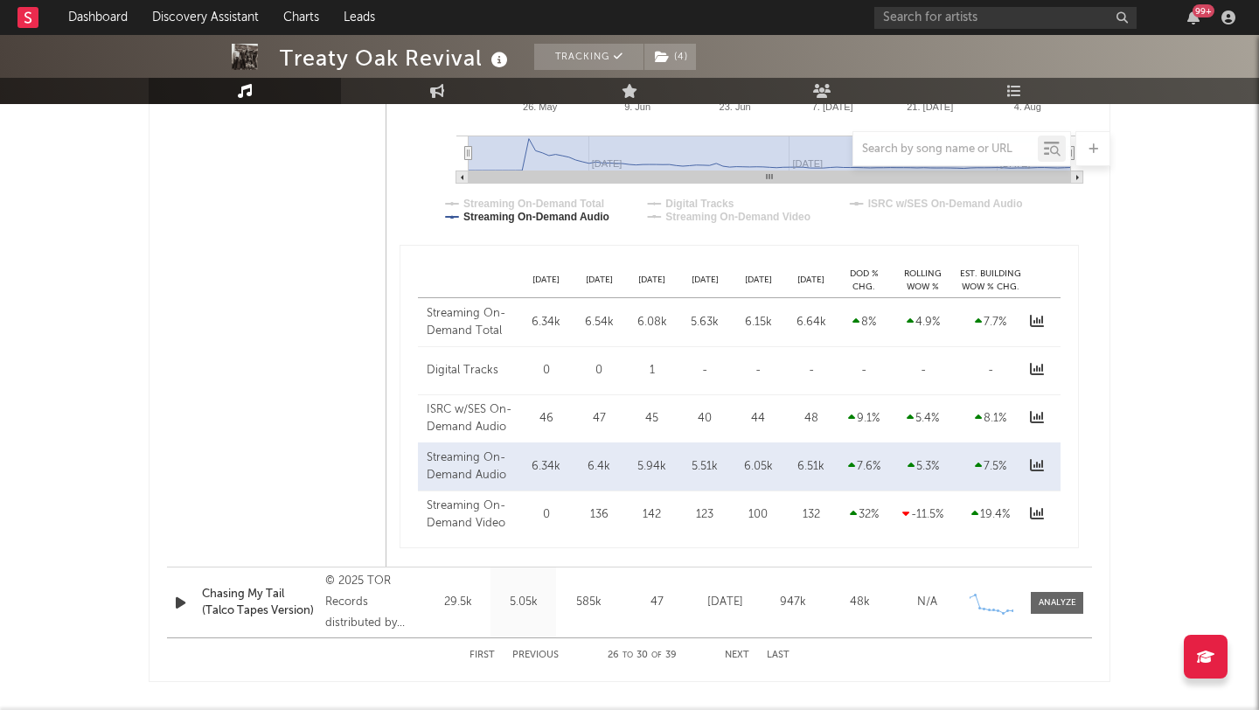
scroll to position [3328, 0]
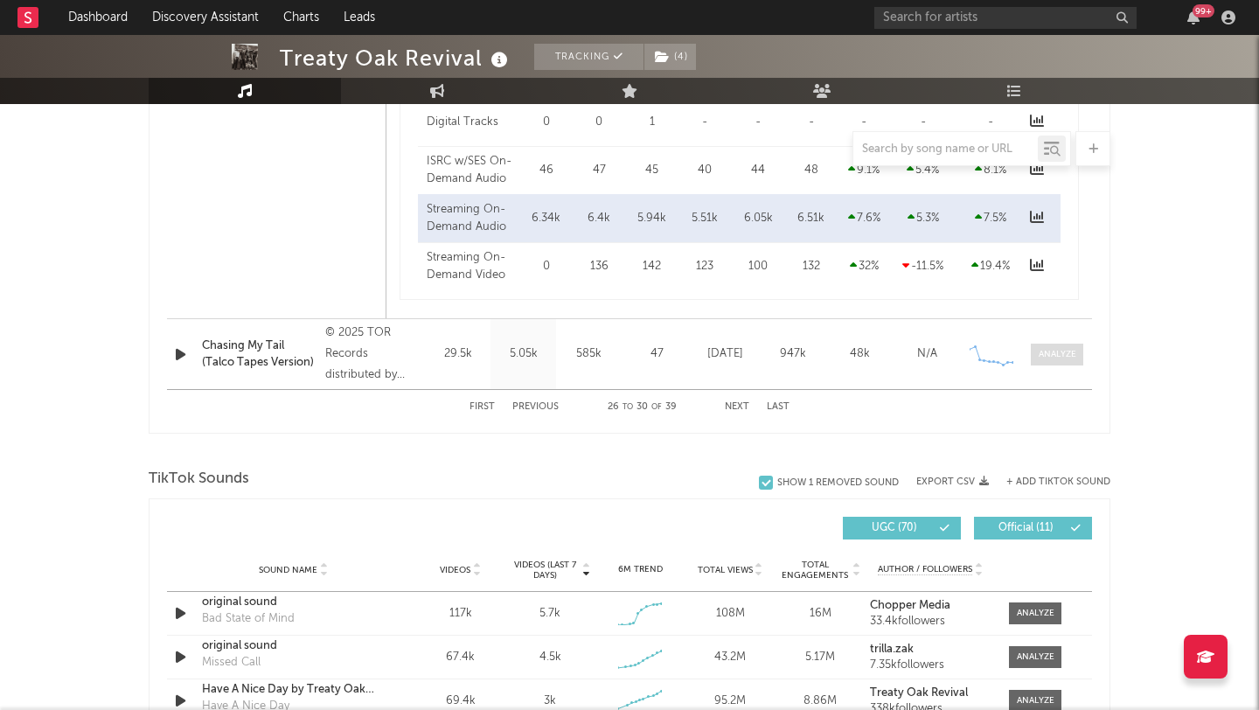
click at [1066, 359] on div at bounding box center [1057, 354] width 38 height 13
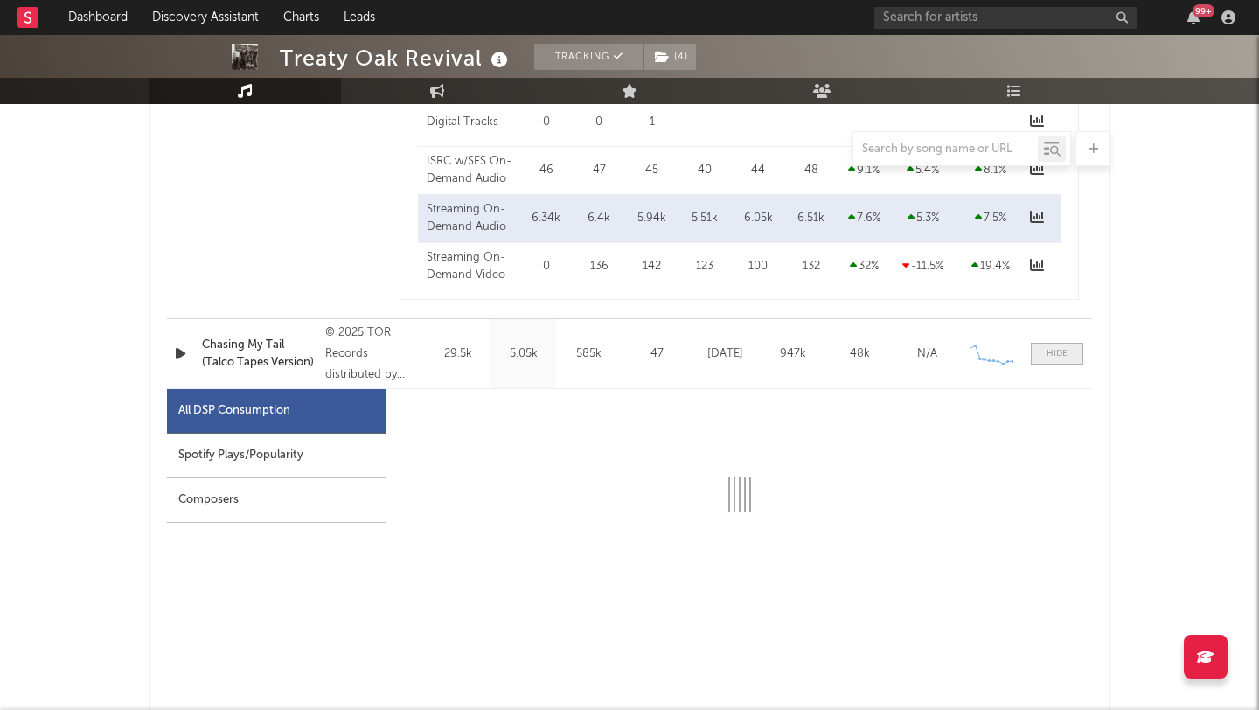
select select "1w"
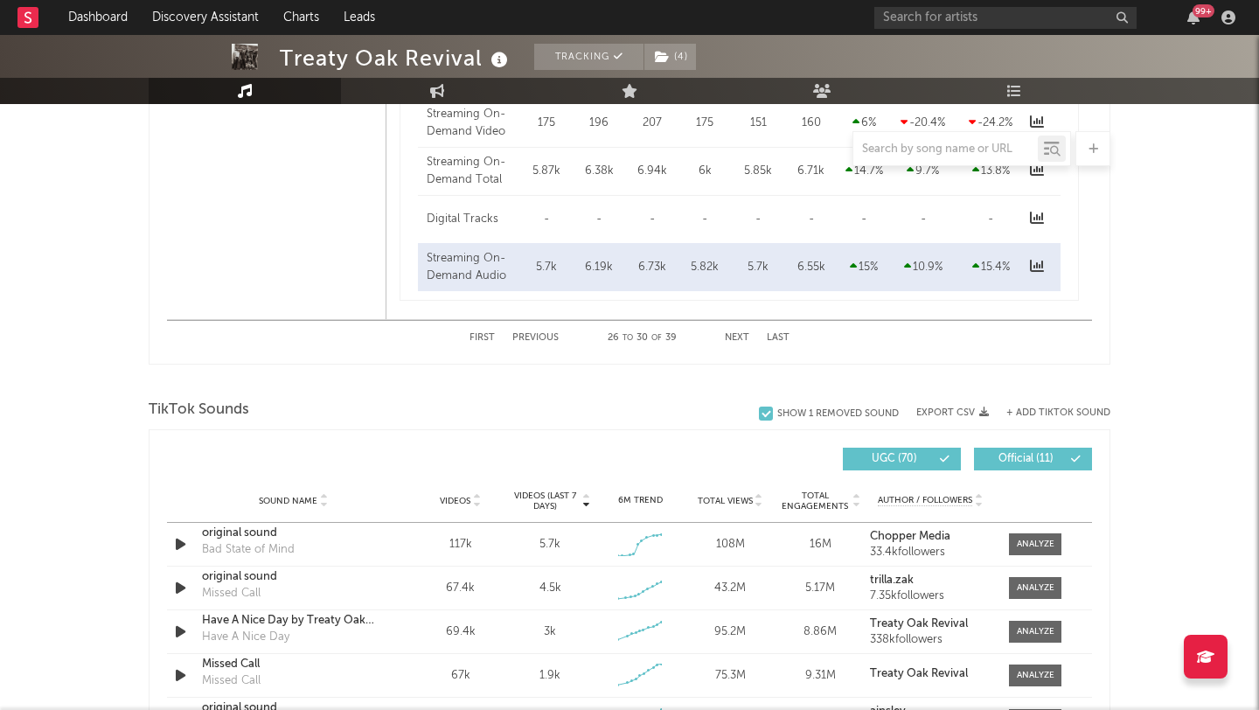
scroll to position [4362, 0]
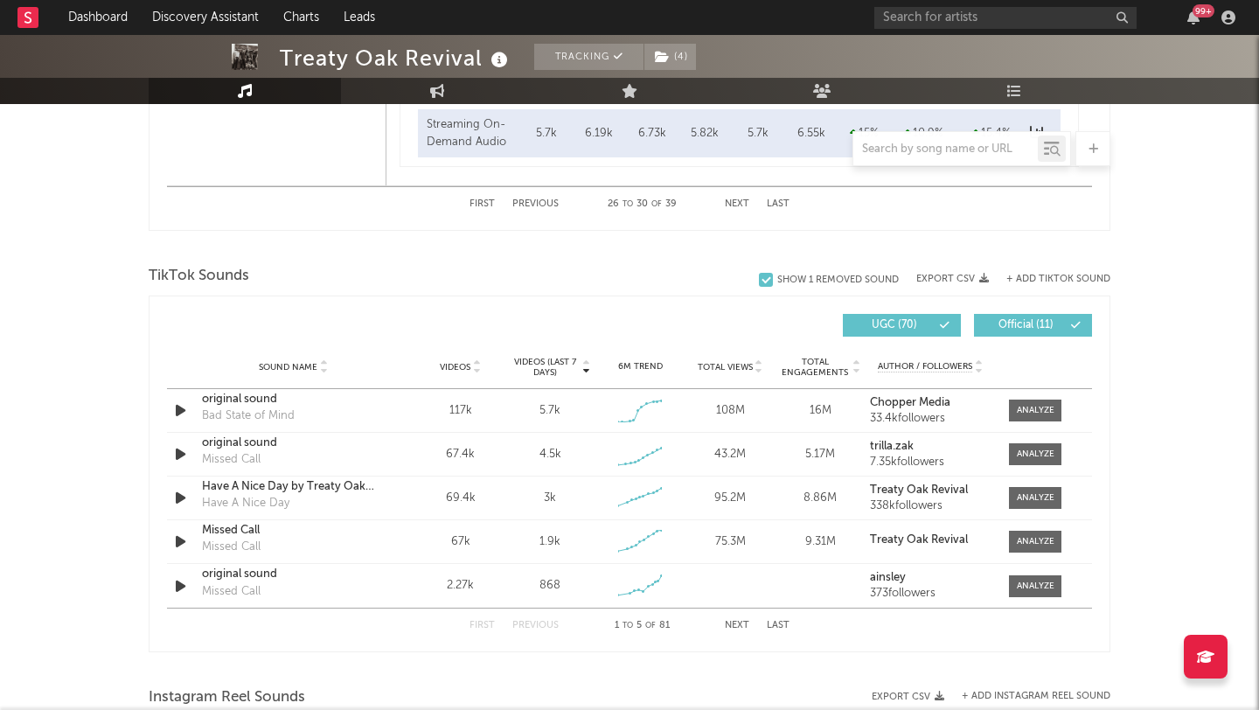
click at [741, 200] on button "Next" at bounding box center [737, 204] width 24 height 10
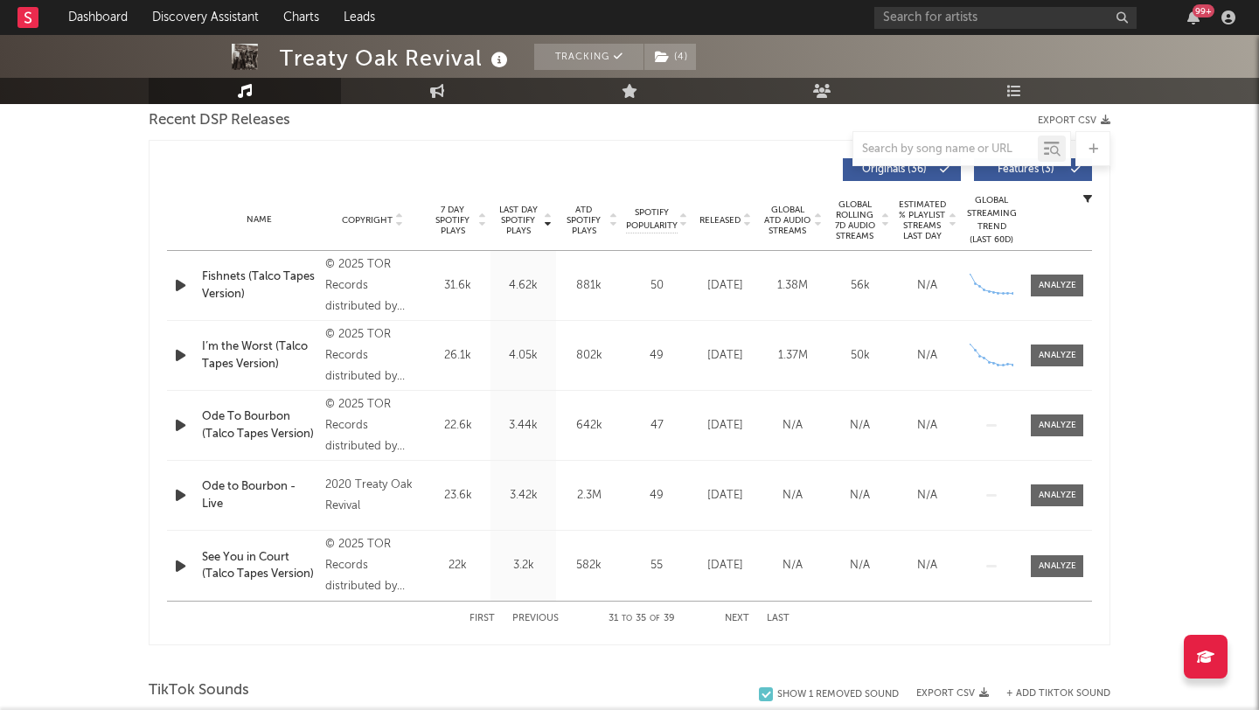
scroll to position [597, 0]
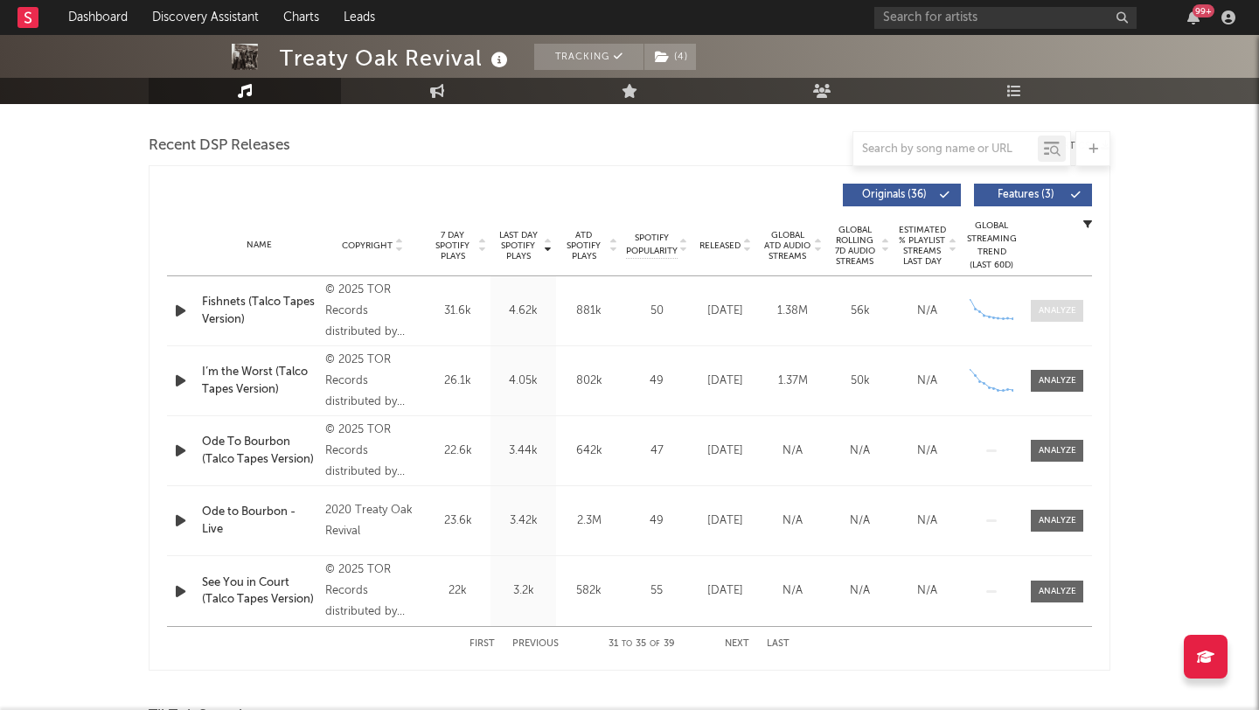
click at [1076, 312] on span at bounding box center [1057, 311] width 52 height 22
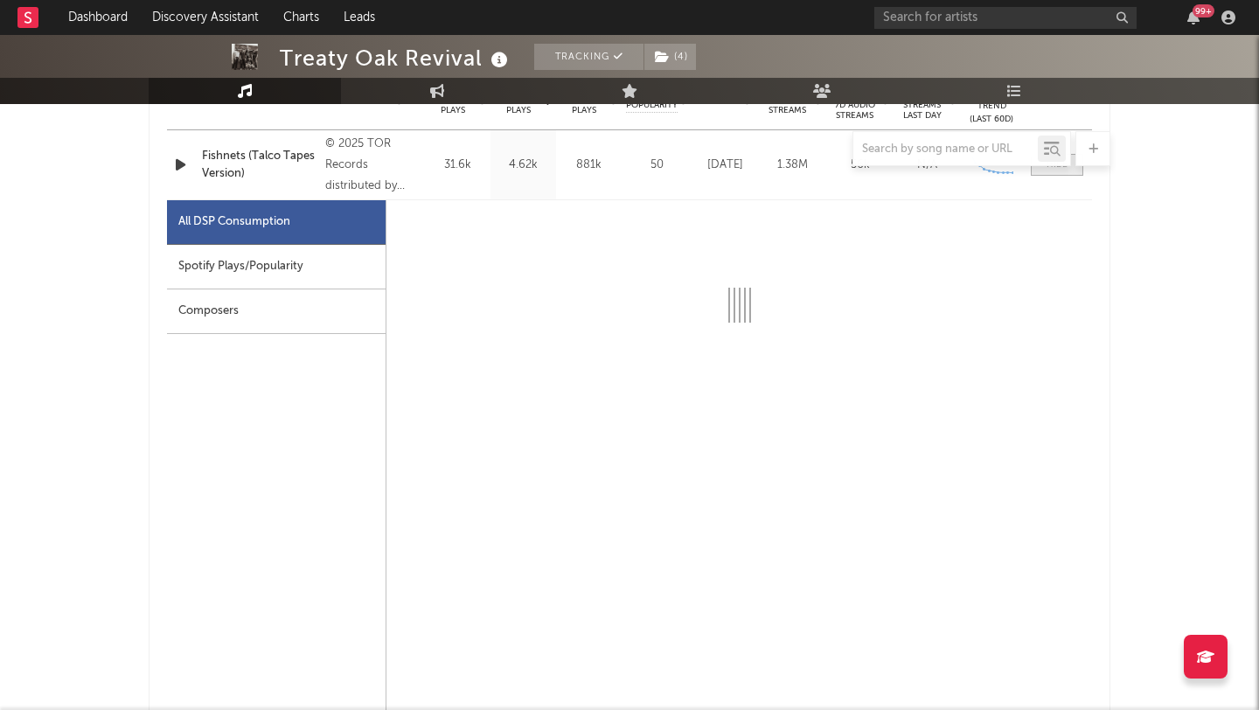
scroll to position [874, 0]
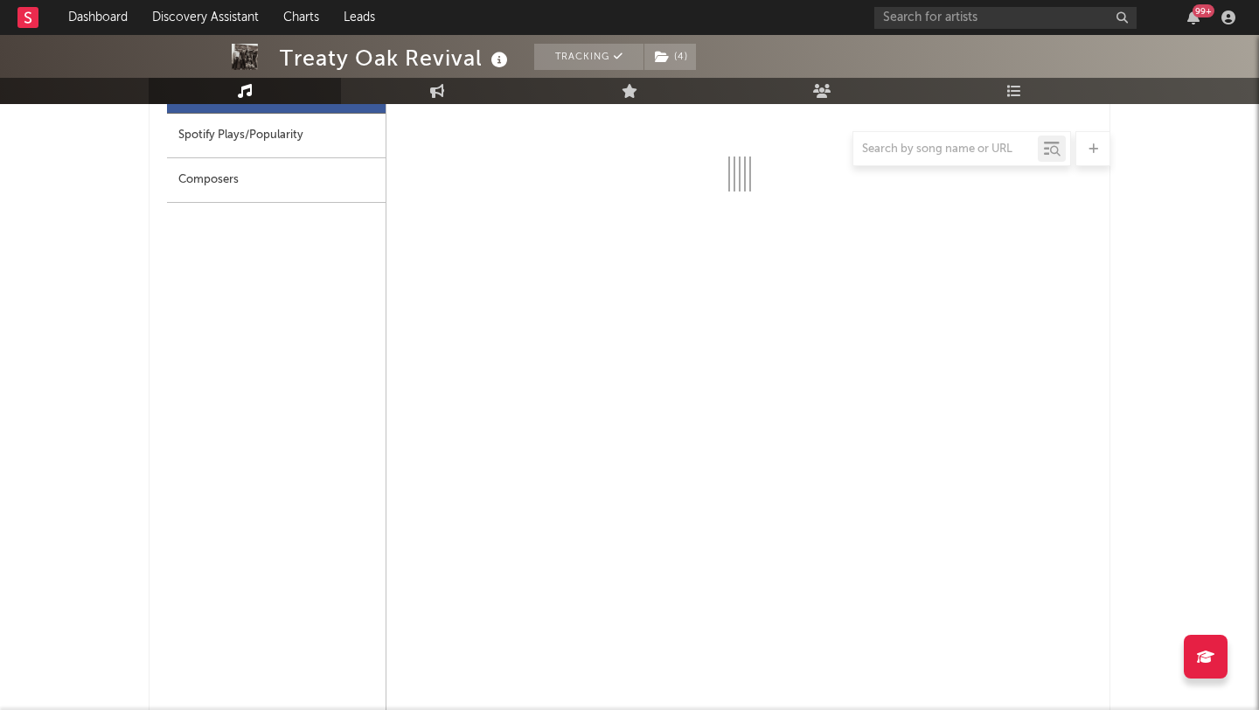
select select "1w"
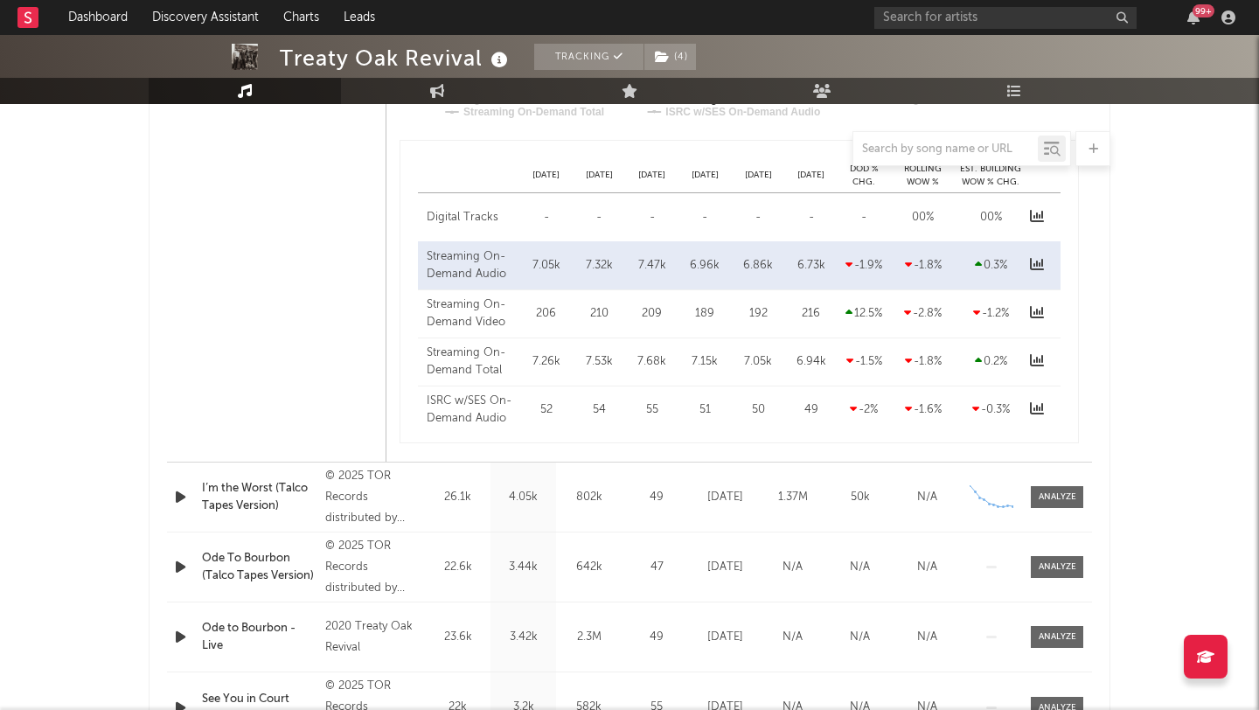
scroll to position [1361, 0]
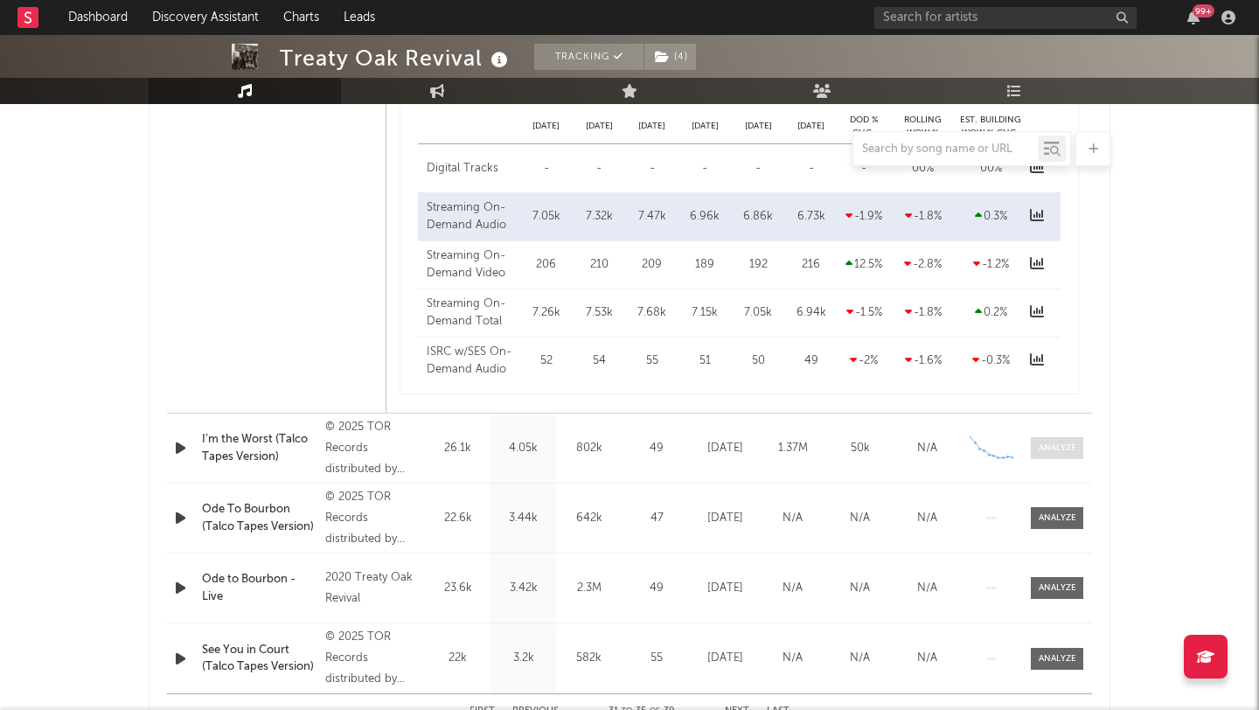
click at [1056, 442] on div at bounding box center [1057, 447] width 38 height 13
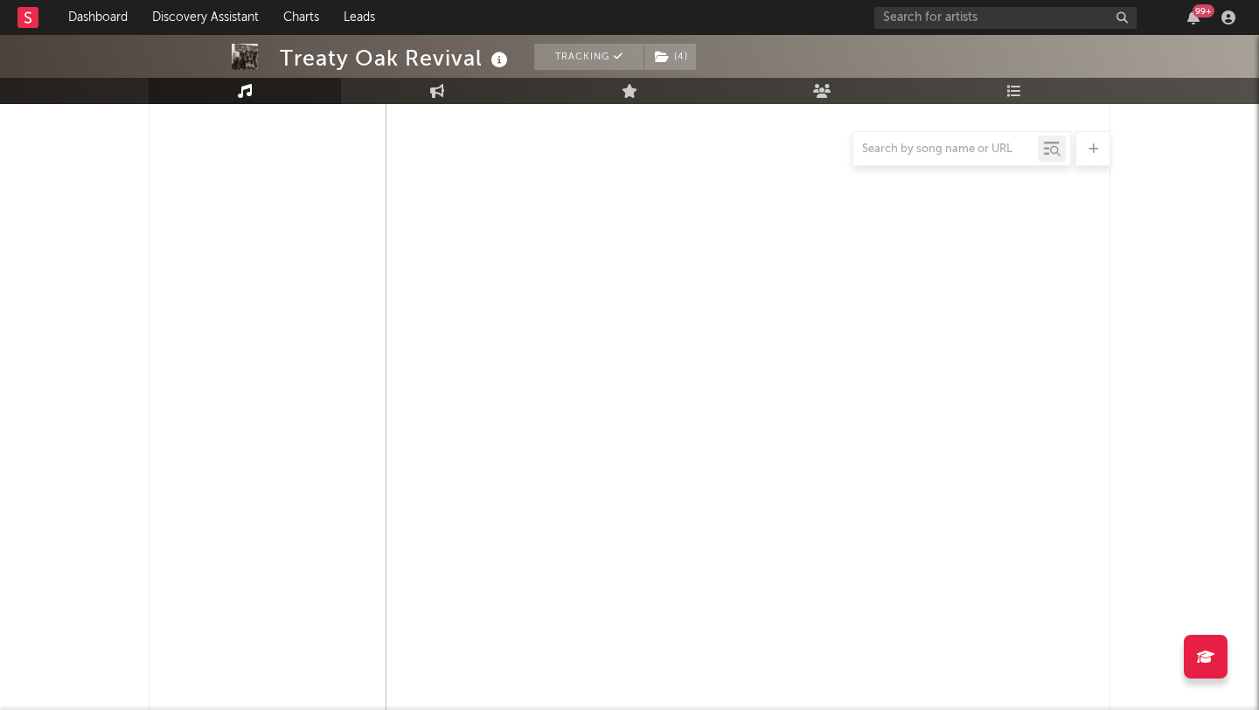
select select "1w"
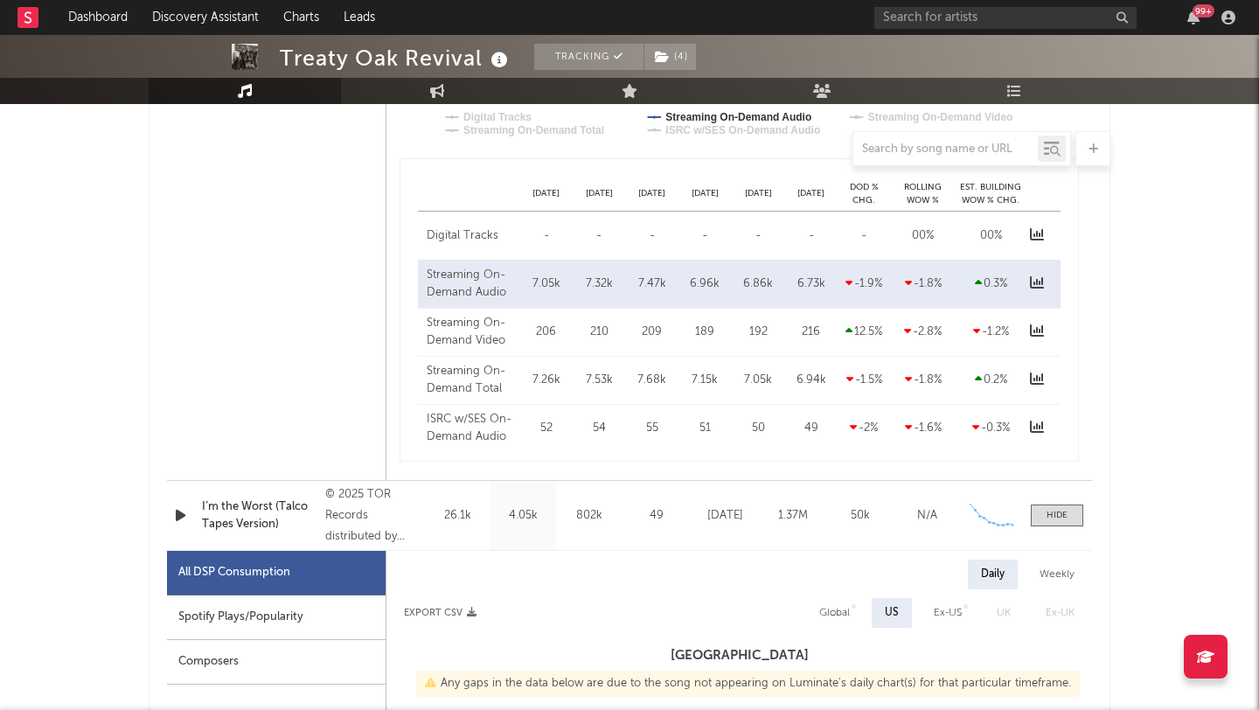
scroll to position [1288, 0]
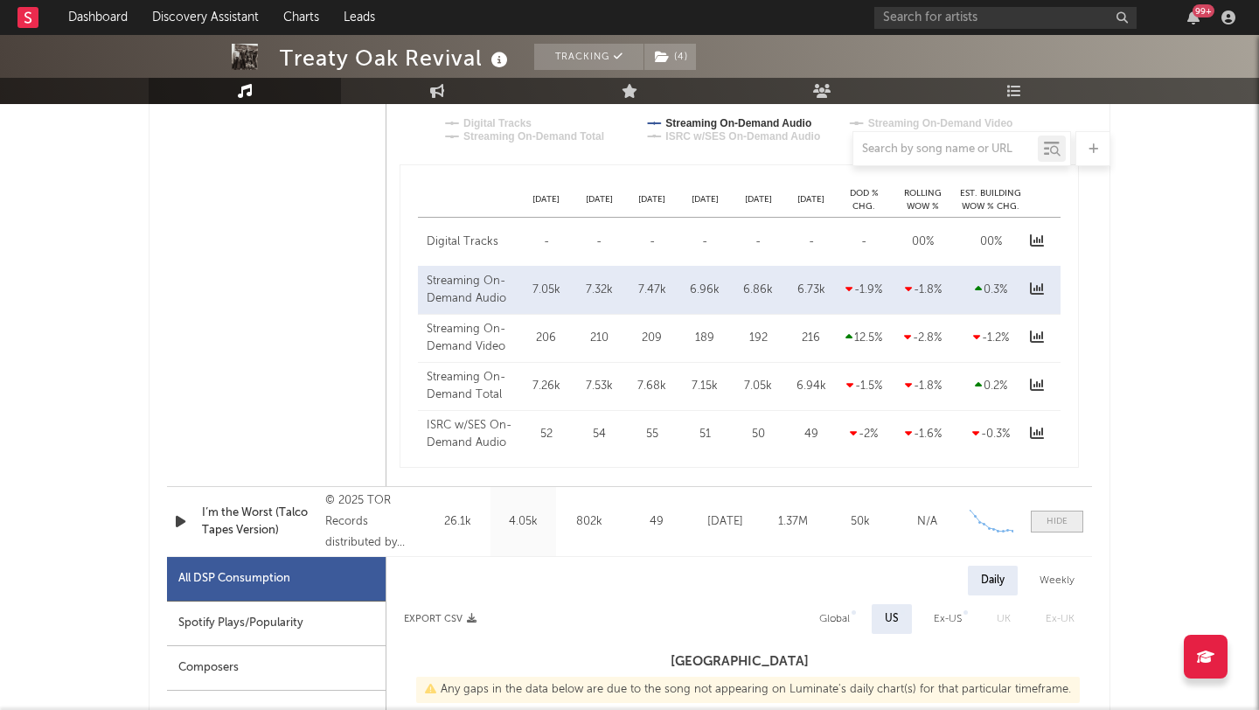
click at [1059, 511] on span at bounding box center [1057, 522] width 52 height 22
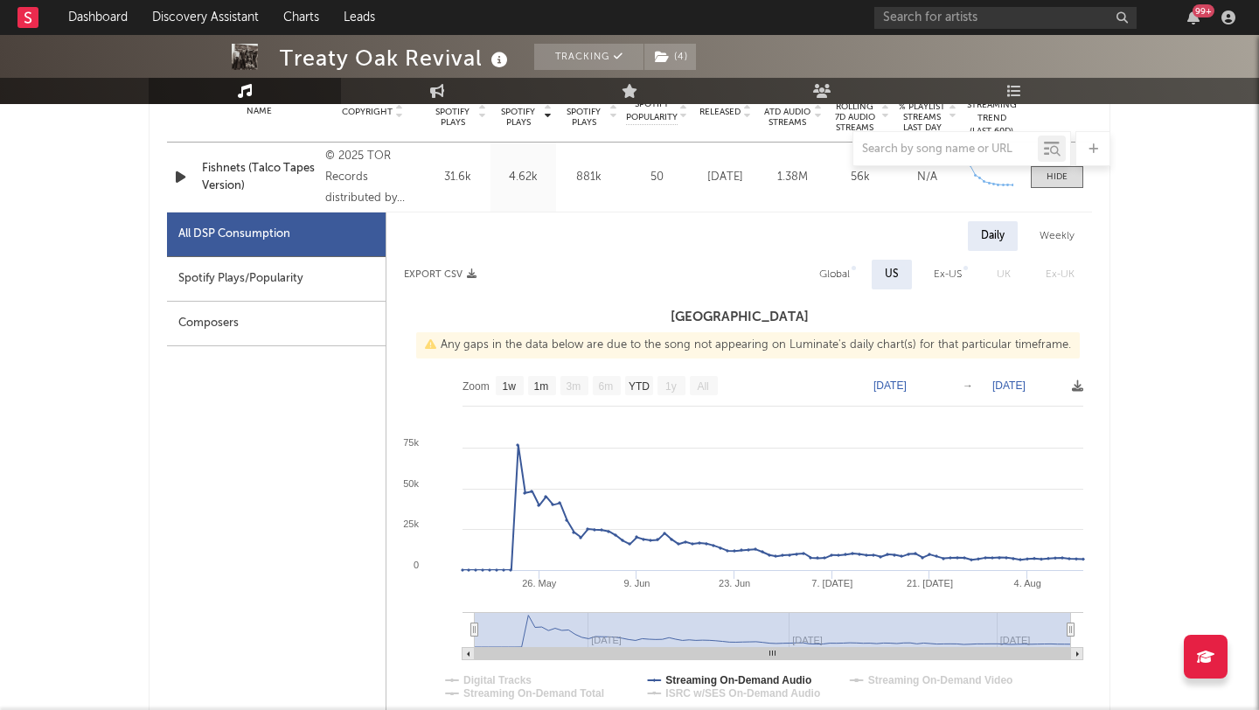
scroll to position [701, 0]
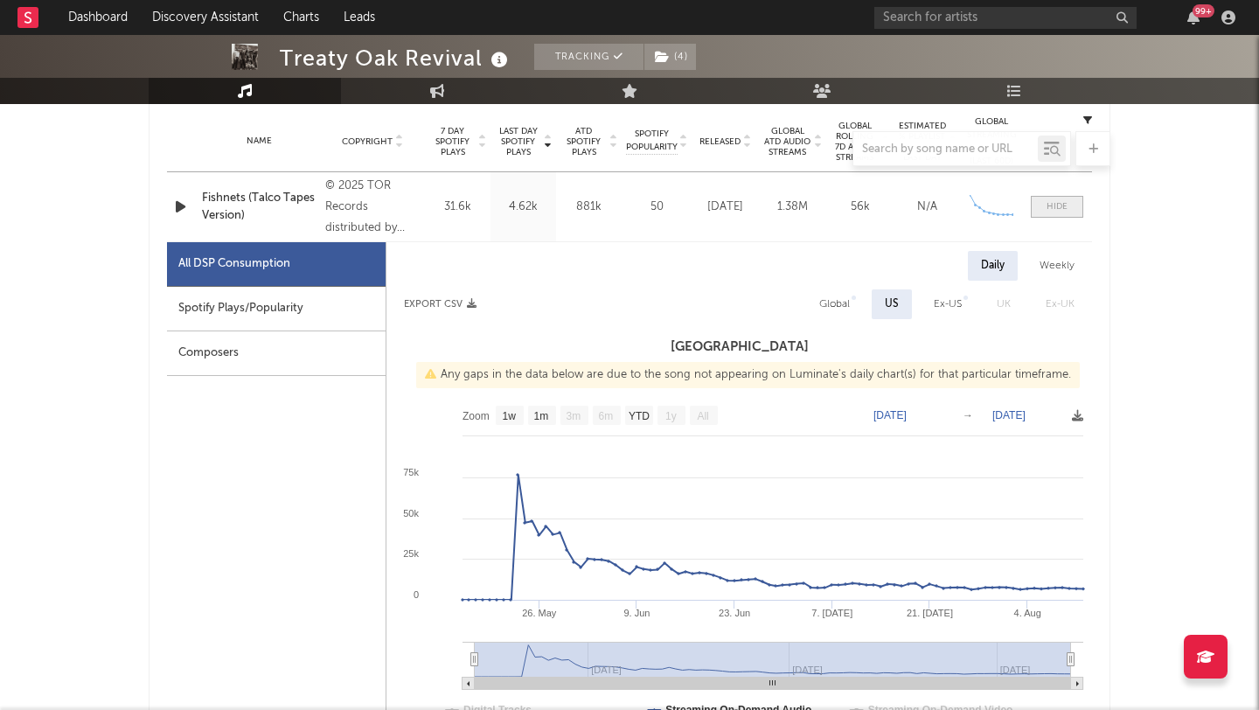
click at [1035, 212] on span at bounding box center [1057, 207] width 52 height 22
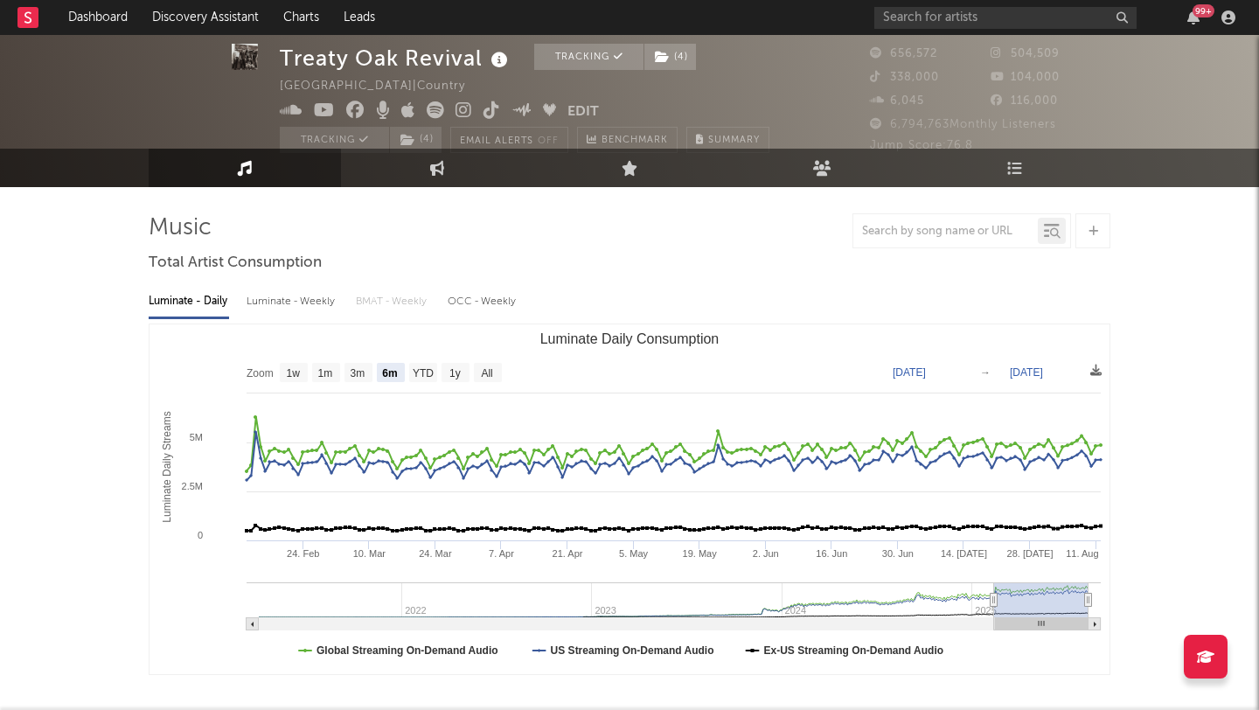
scroll to position [0, 0]
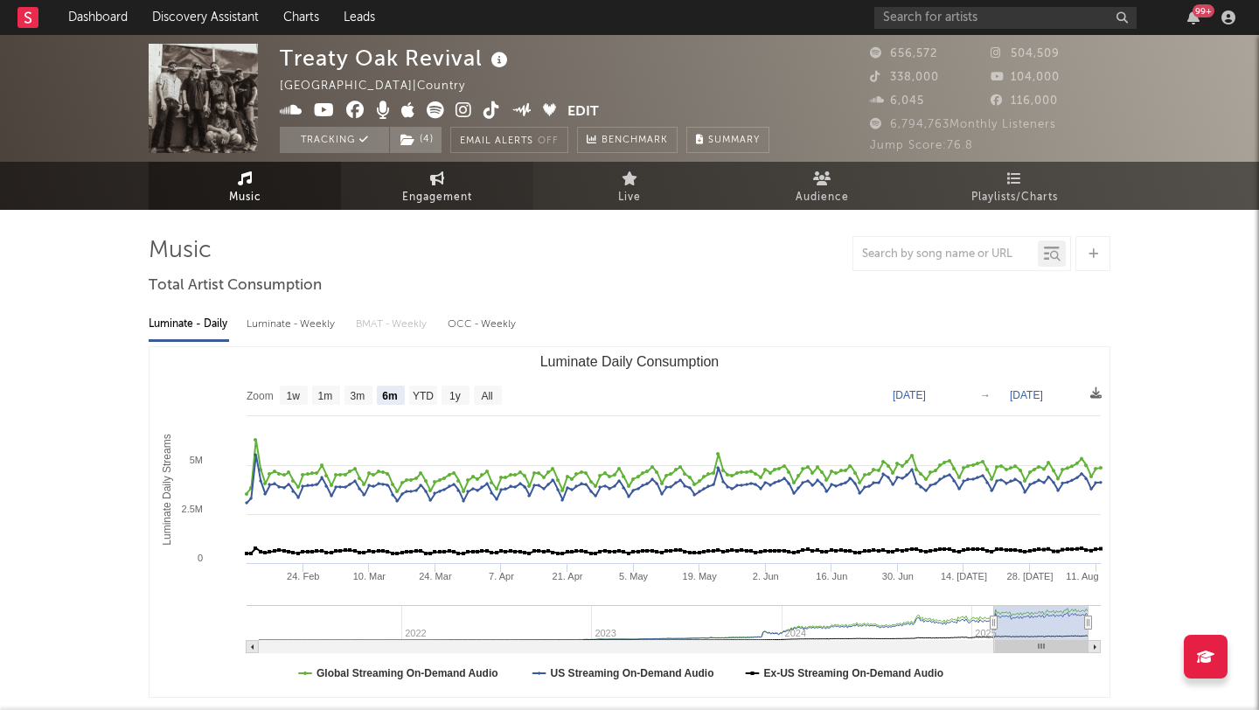
click at [456, 183] on link "Engagement" at bounding box center [437, 186] width 192 height 48
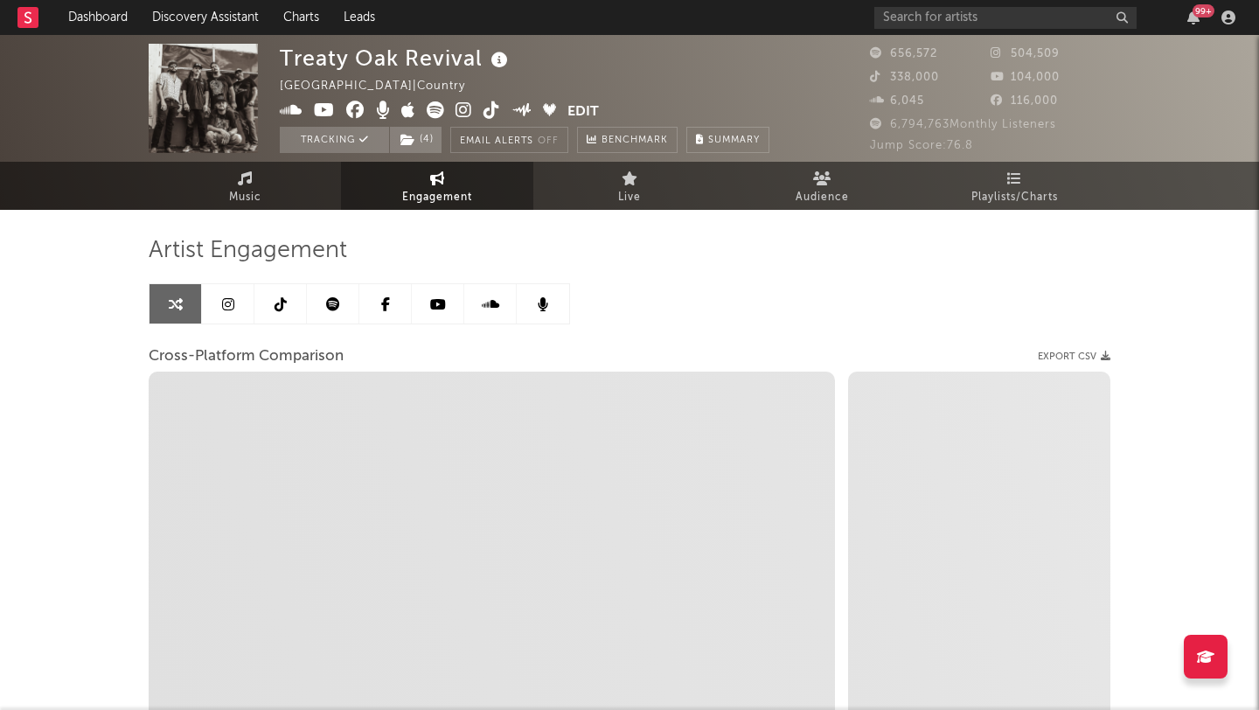
select select "1w"
select select "1m"
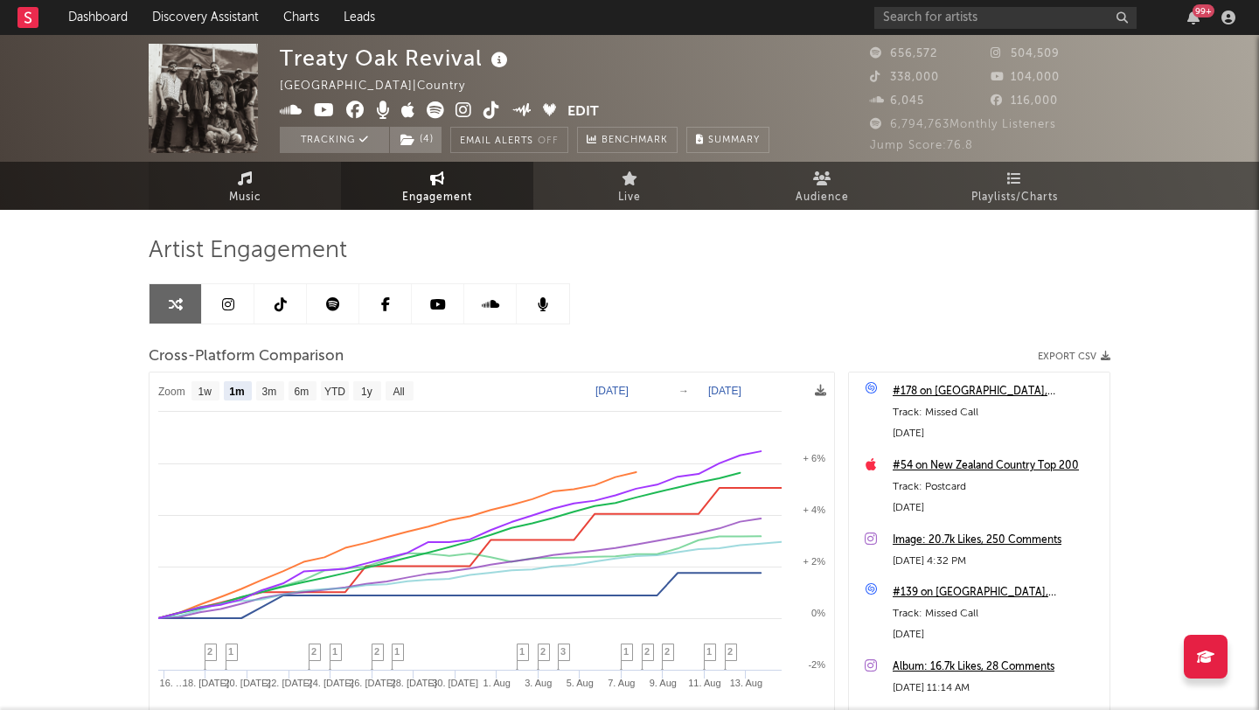
click at [249, 171] on icon at bounding box center [245, 178] width 15 height 14
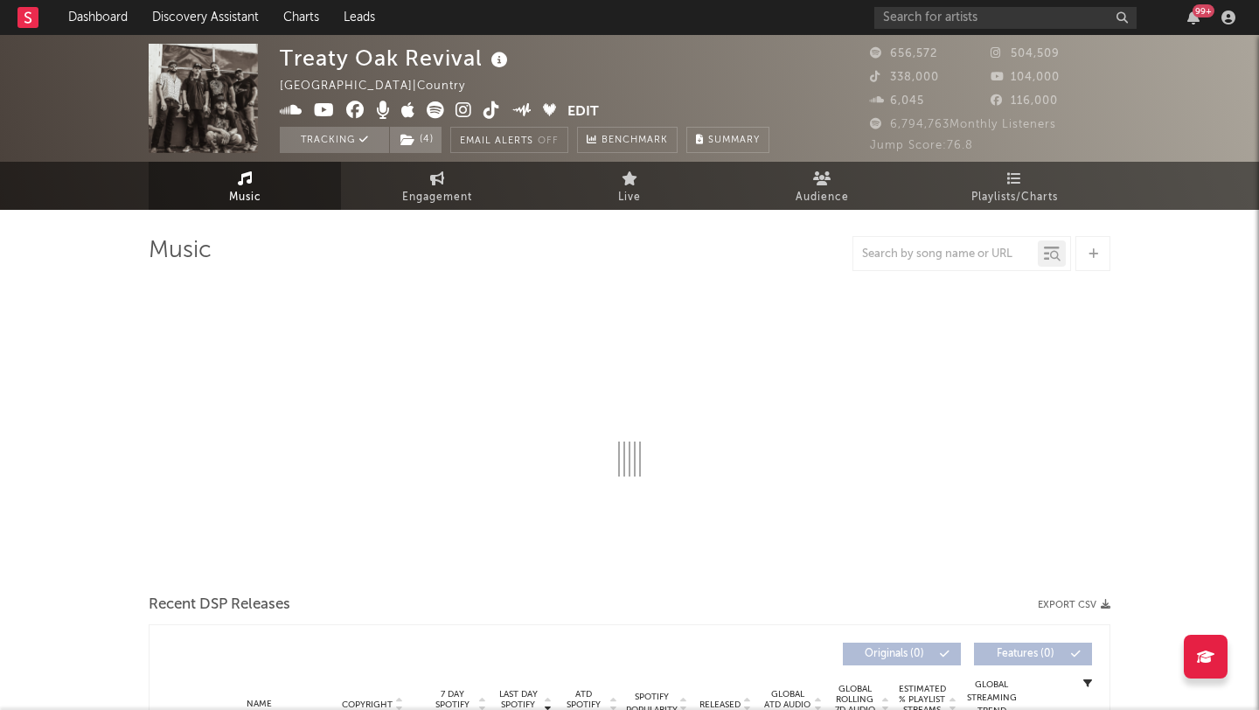
select select "6m"
